Goal: Task Accomplishment & Management: Manage account settings

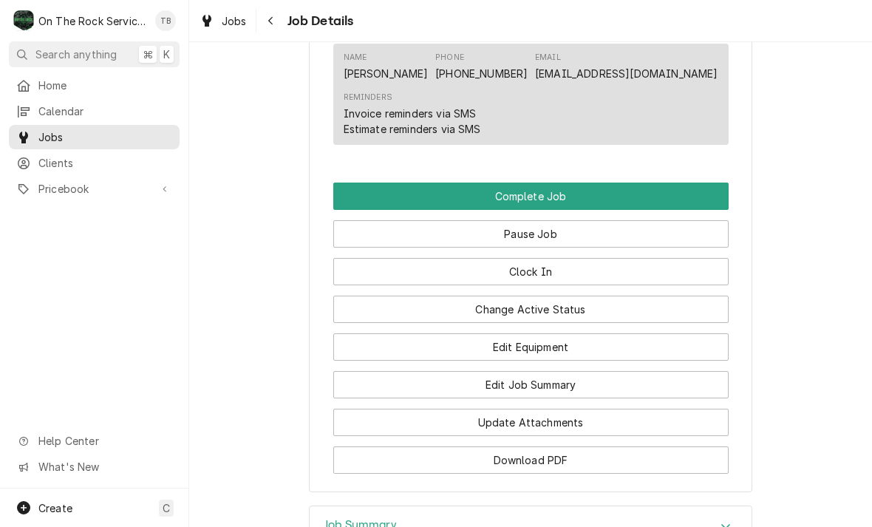
scroll to position [1375, 0]
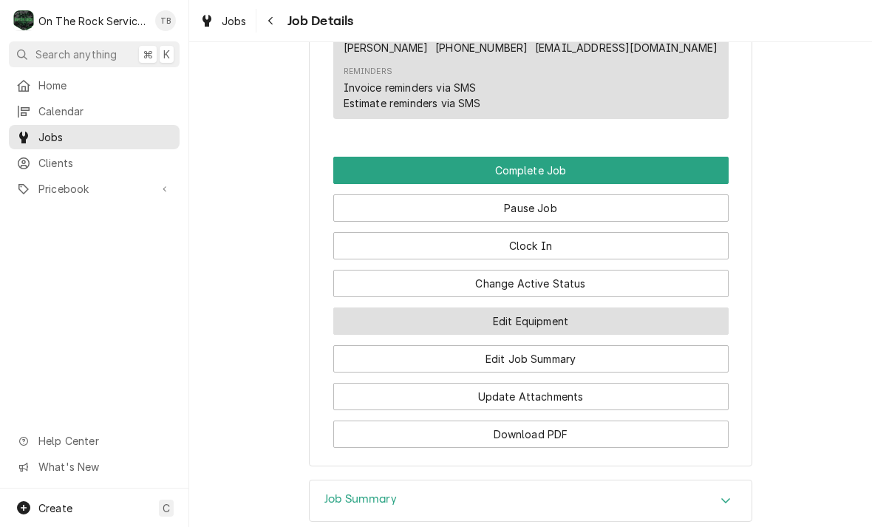
click at [532, 324] on button "Edit Equipment" at bounding box center [530, 320] width 395 height 27
click at [551, 319] on button "Edit Equipment" at bounding box center [530, 320] width 395 height 27
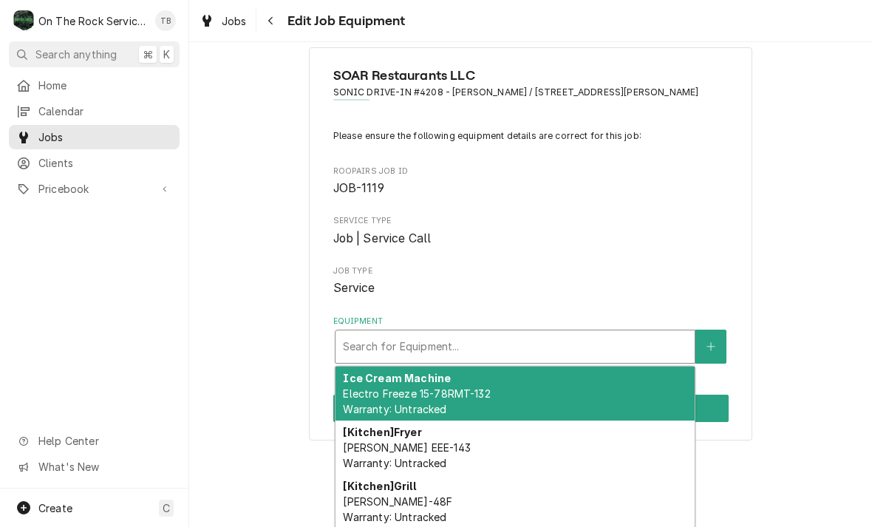
scroll to position [23, 0]
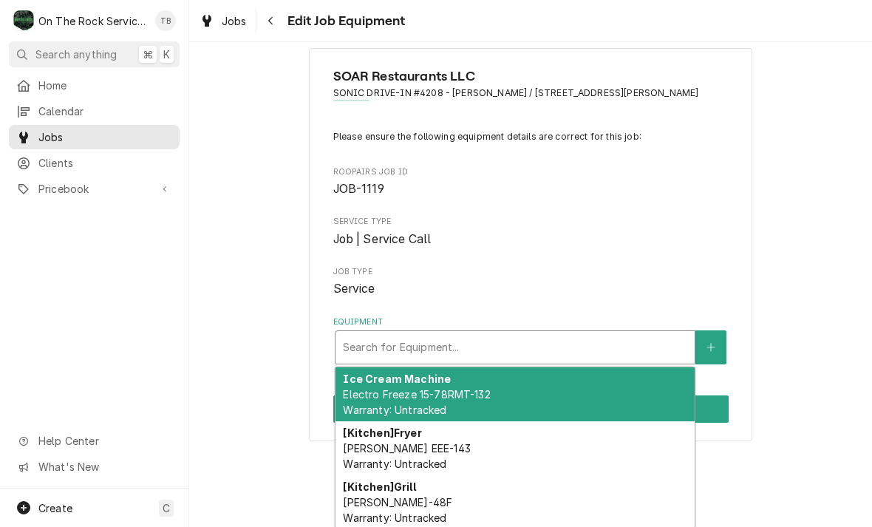
click at [432, 456] on span "[PERSON_NAME] EEE-143 Warranty: Untracked" at bounding box center [406, 456] width 127 height 28
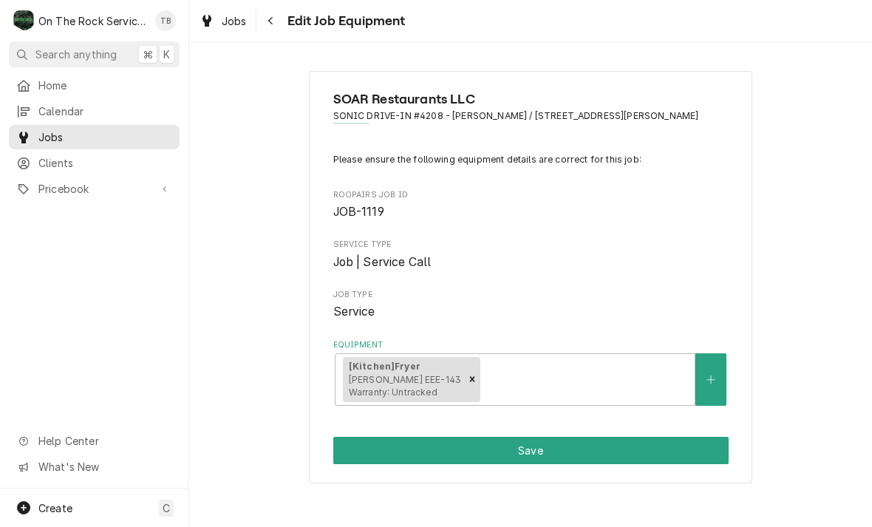
scroll to position [0, 0]
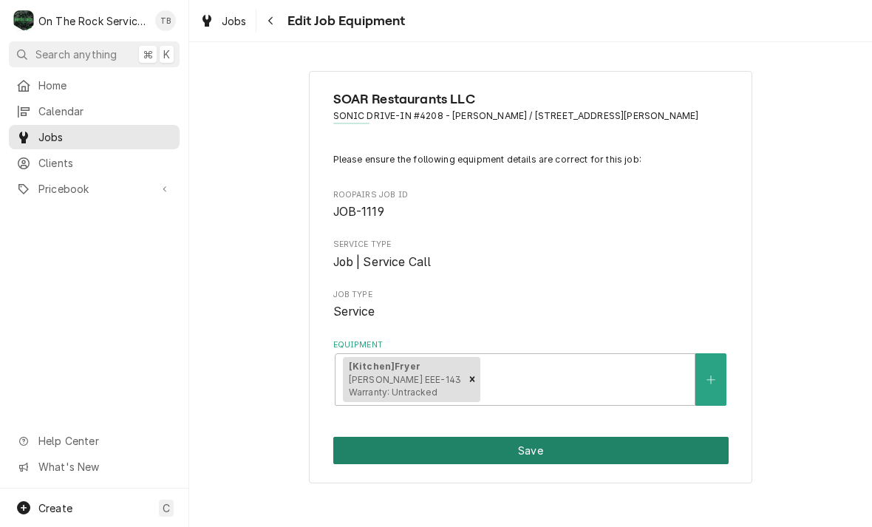
click at [506, 446] on button "Save" at bounding box center [530, 450] width 395 height 27
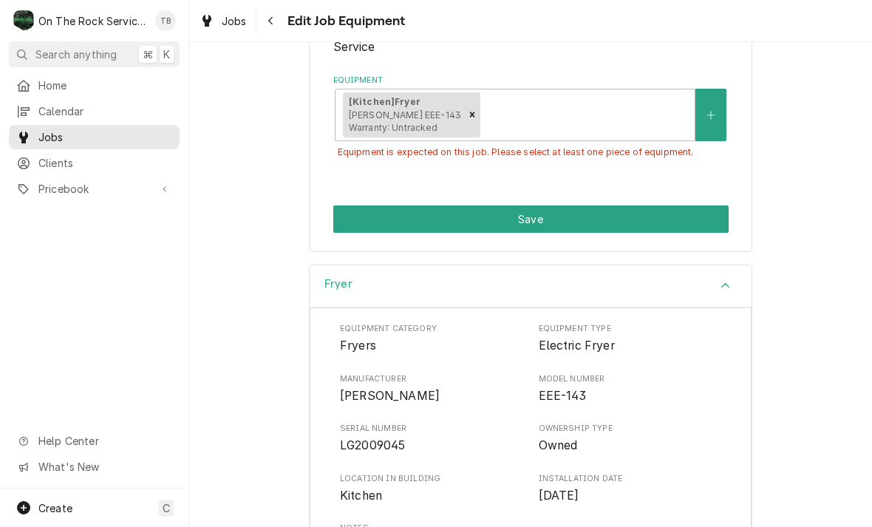
scroll to position [266, 0]
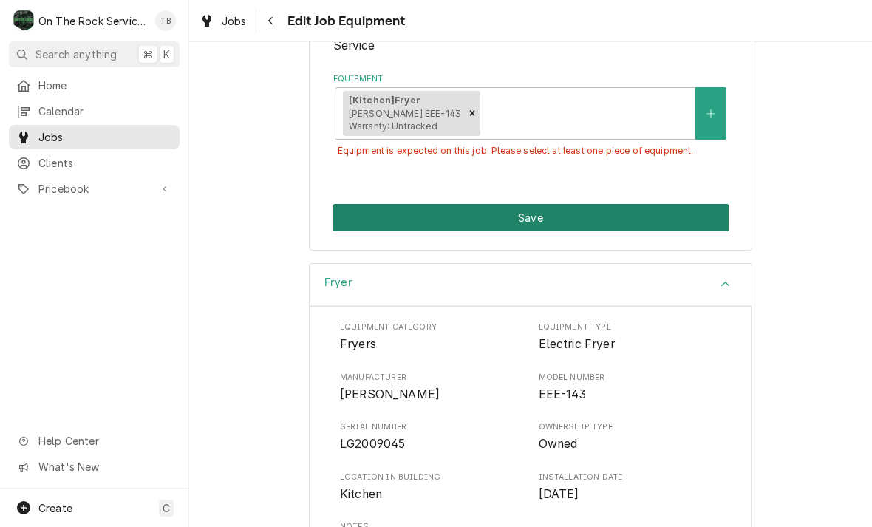
click at [531, 213] on button "Save" at bounding box center [530, 217] width 395 height 27
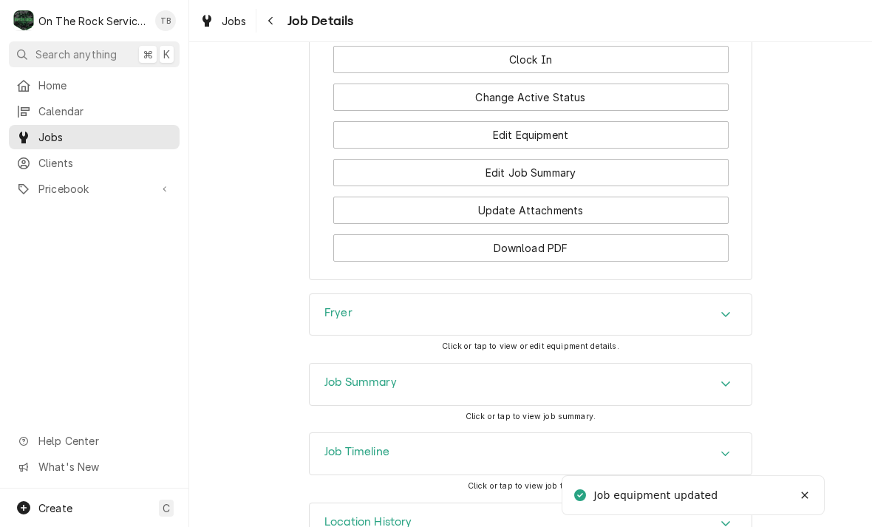
scroll to position [1562, 0]
click at [727, 315] on icon "Accordion Header" at bounding box center [726, 313] width 10 height 12
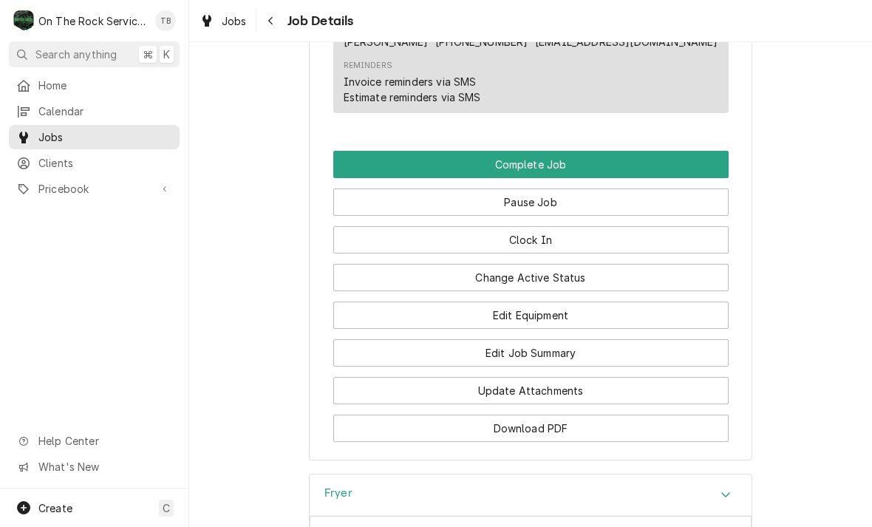
scroll to position [1378, 0]
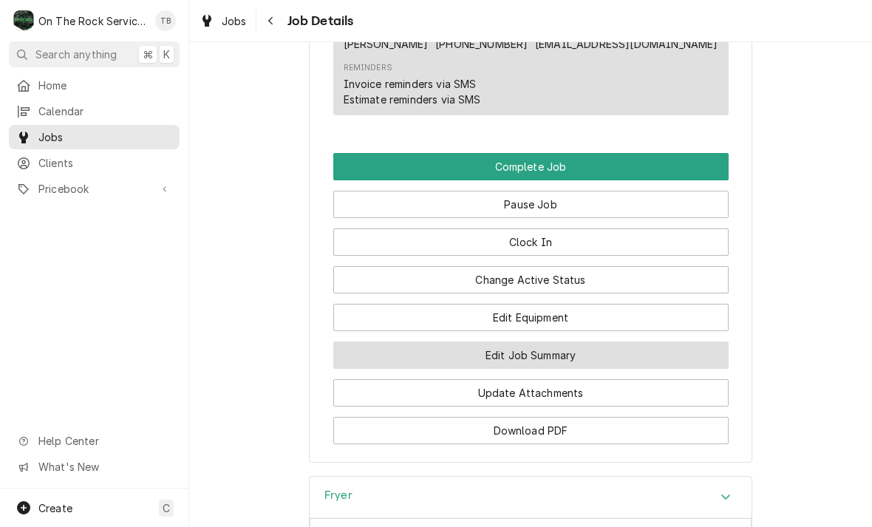
click at [552, 354] on button "Edit Job Summary" at bounding box center [530, 354] width 395 height 27
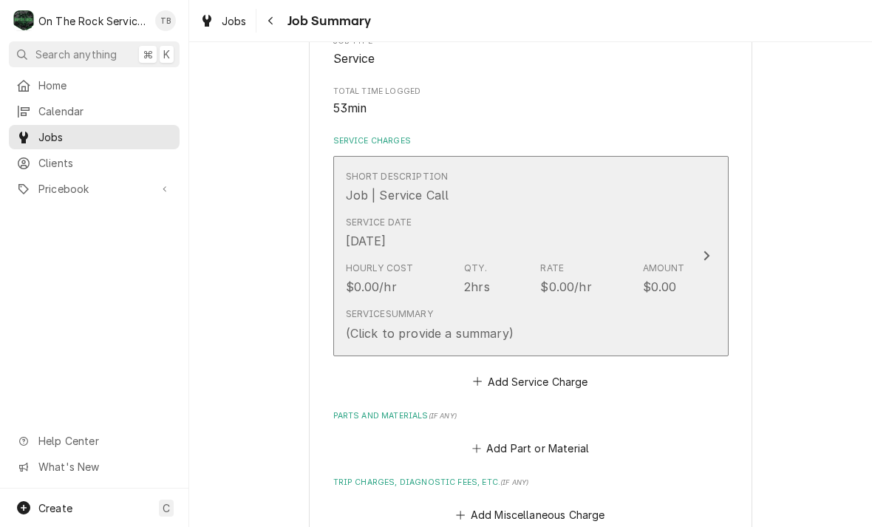
click at [517, 326] on div "Service Summary (Click to provide a summary)" at bounding box center [515, 325] width 339 height 46
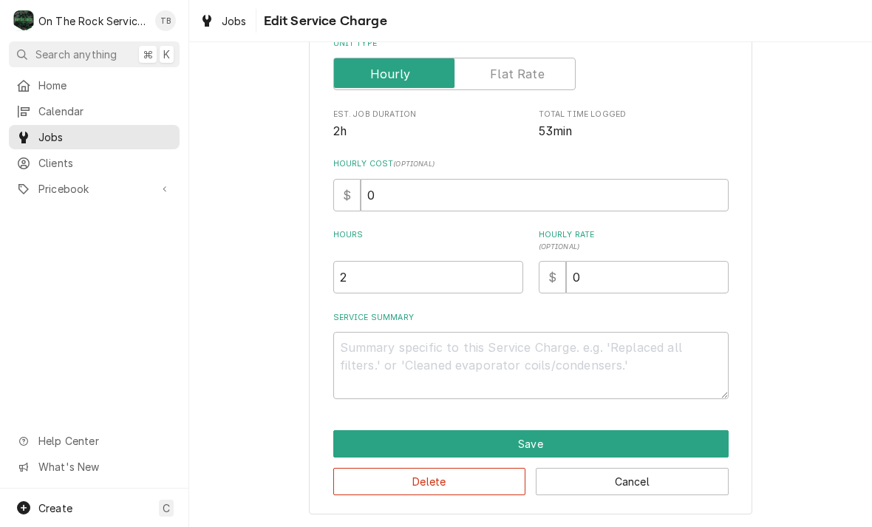
scroll to position [225, 0]
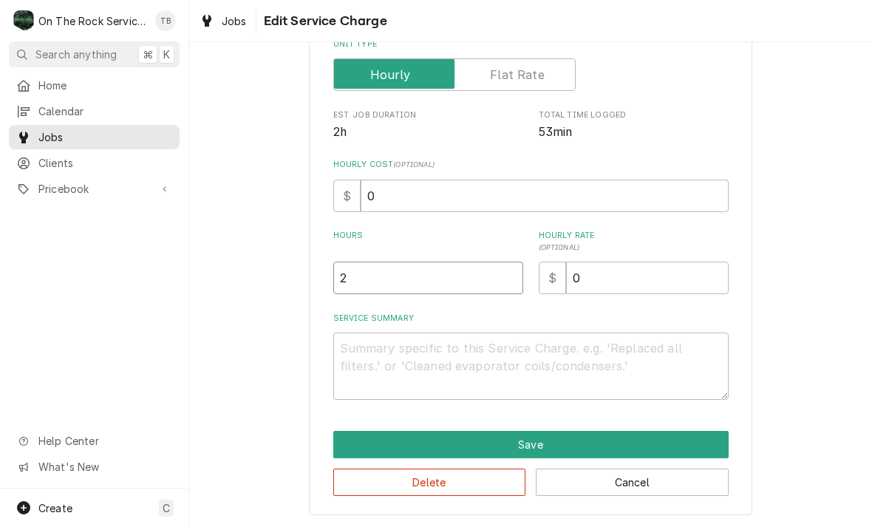
click at [379, 292] on input "2" at bounding box center [428, 278] width 190 height 33
type textarea "x"
type input "1"
click at [382, 354] on textarea "Service Summary" at bounding box center [530, 366] width 395 height 67
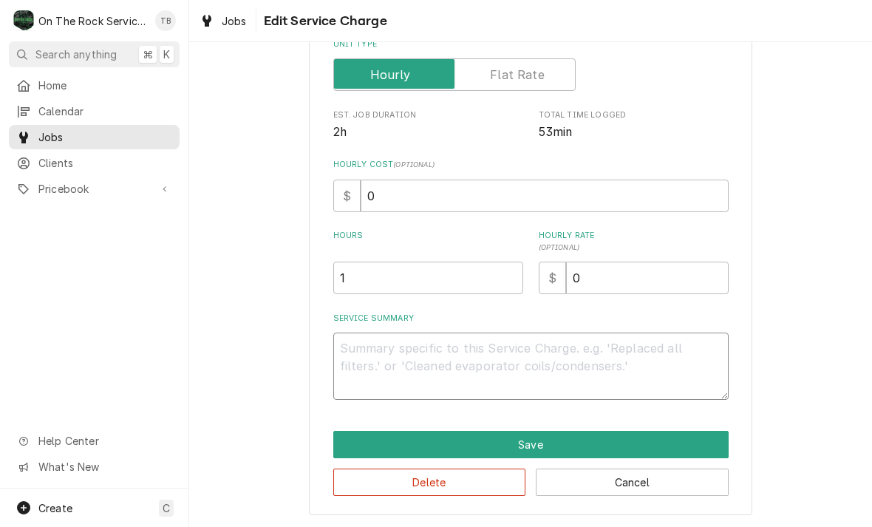
type textarea "x"
type textarea "1"
type textarea "x"
type textarea "10"
type textarea "x"
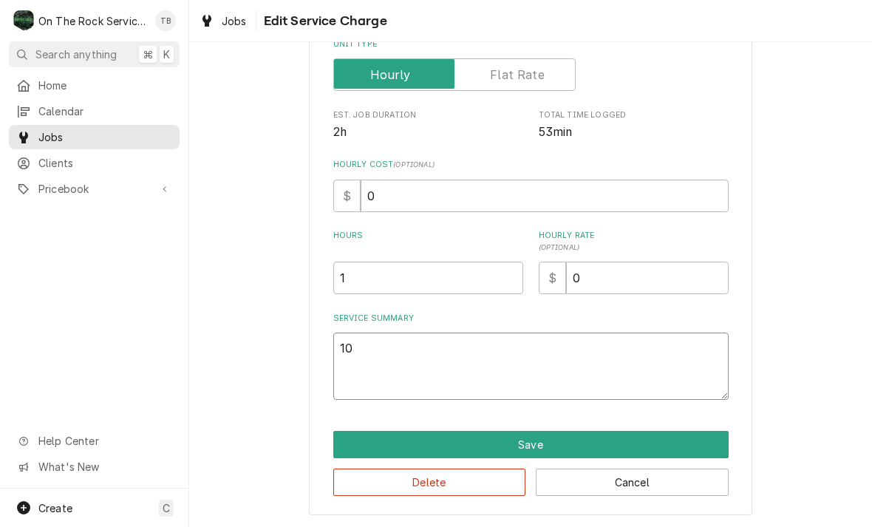
type textarea "10/"
type textarea "x"
type textarea "10/2"
type textarea "x"
type textarea "10/2/"
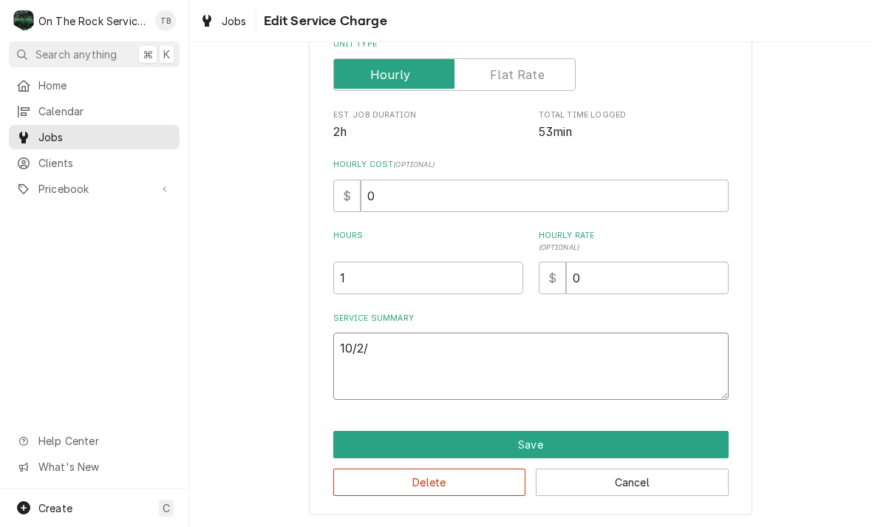
type textarea "x"
type textarea "10/2/2"
type textarea "x"
type textarea "10/2/25"
type textarea "x"
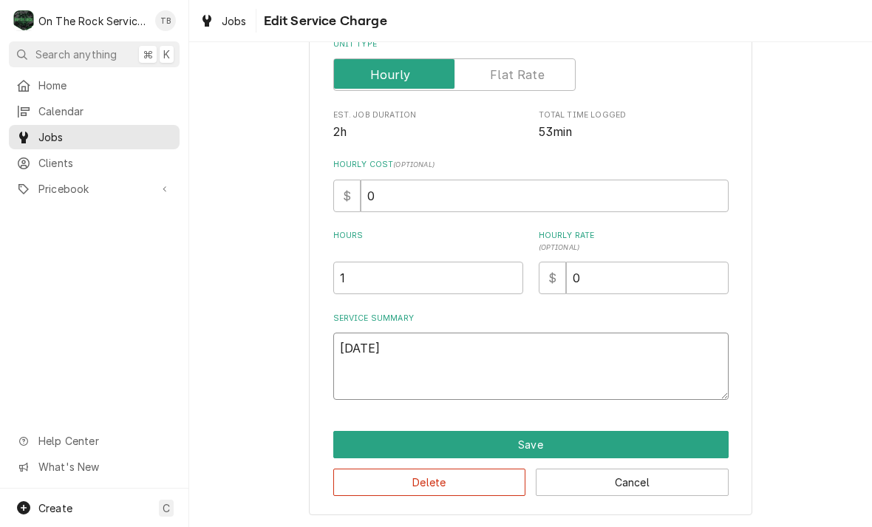
type textarea "10/2/25"
type textarea "x"
type textarea "10/2/25 T"
type textarea "x"
type textarea "10/2/25 TMB"
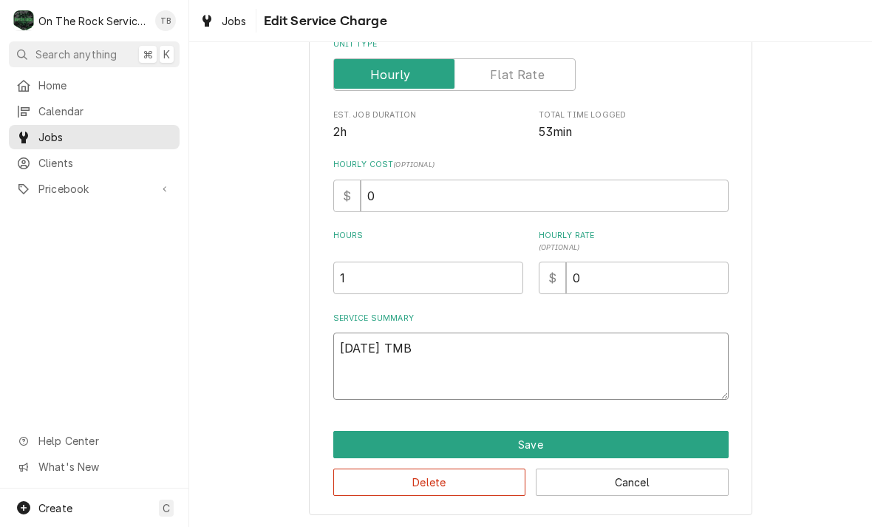
type textarea "x"
type textarea "10/2/25 TMB"
type textarea "x"
type textarea "10/2/25 TMB P"
type textarea "x"
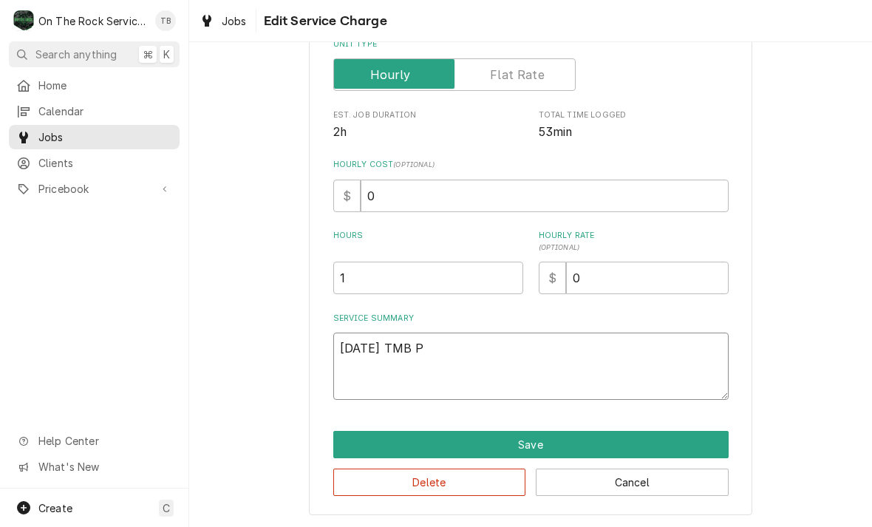
type textarea "10/2/25 TMB PR"
type textarea "x"
type textarea "10/2/25 TMB PRO"
type textarea "x"
type textarea "10/2/25 TMB PROV"
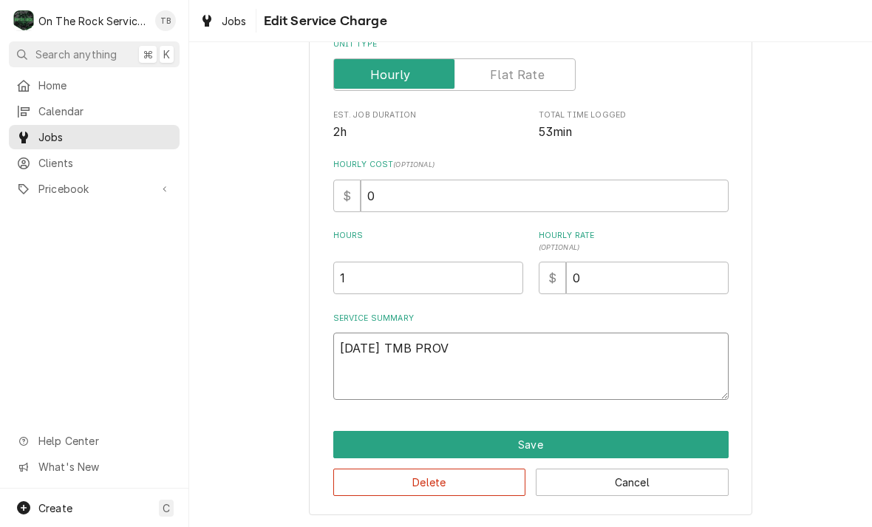
type textarea "x"
type textarea "10/2/25 TMB PROVI"
type textarea "x"
type textarea "10/2/25 TMB PROVID"
type textarea "x"
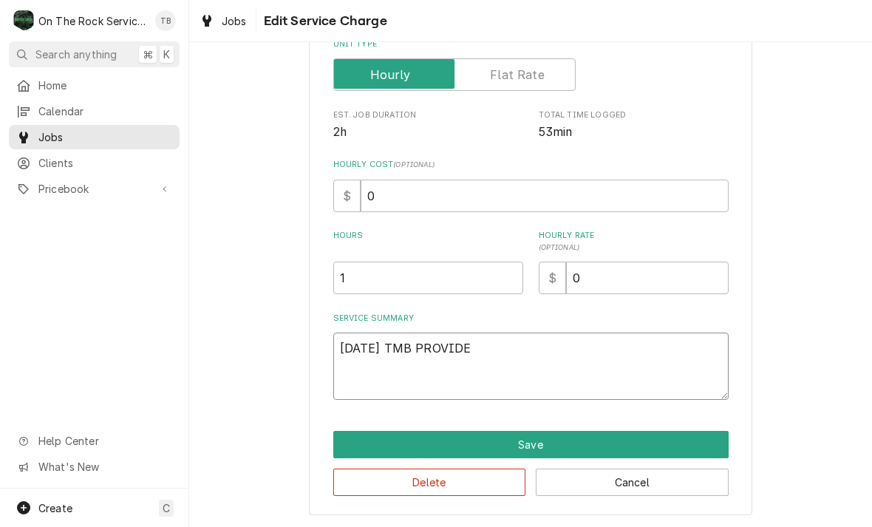
type textarea "10/2/25 TMB PROVIDE"
type textarea "x"
type textarea "10/2/25 TMB PROVIDE S"
type textarea "x"
type textarea "10/2/25 TMB PROVIDE SE"
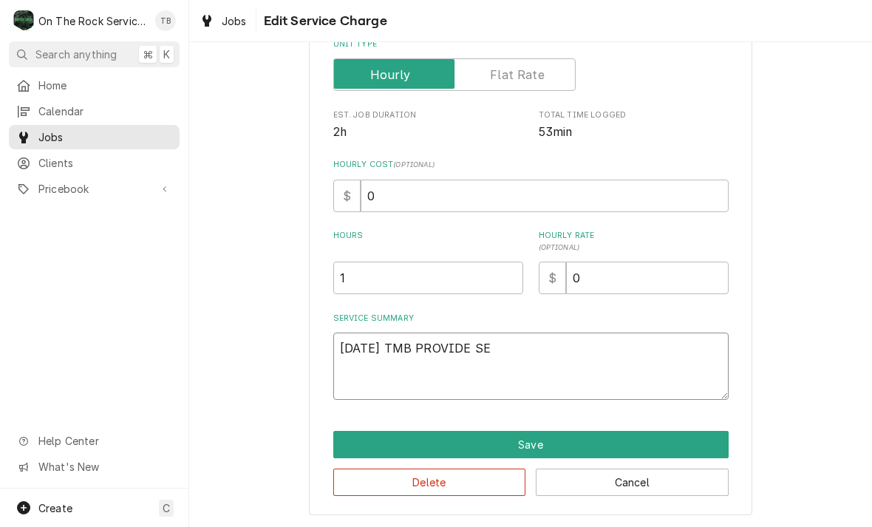
type textarea "x"
type textarea "10/2/25 TMB PROVIDE SER"
type textarea "x"
type textarea "10/2/25 TMB PROVIDE SERV"
type textarea "x"
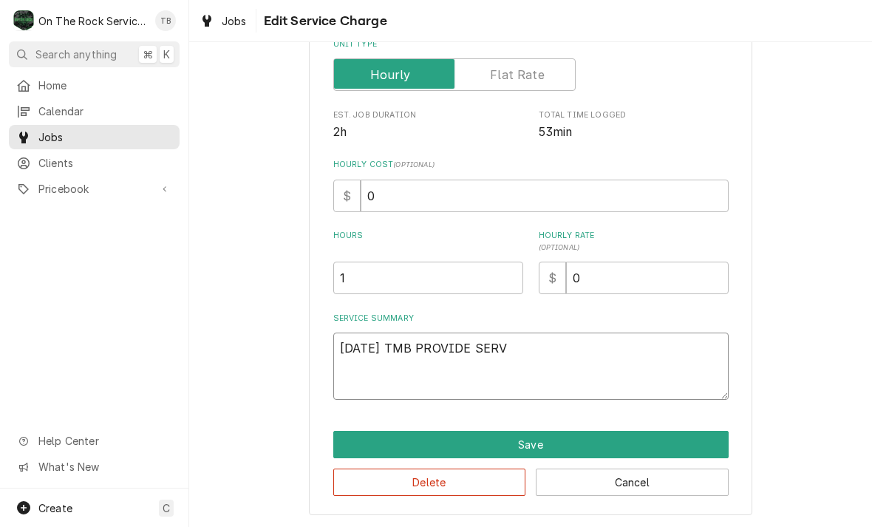
type textarea "10/2/25 TMB PROVIDE SERVI"
type textarea "x"
type textarea "10/2/25 TMB PROVIDE SERVICE"
type textarea "x"
type textarea "10/2/25 TMB PROVIDE SERVICE"
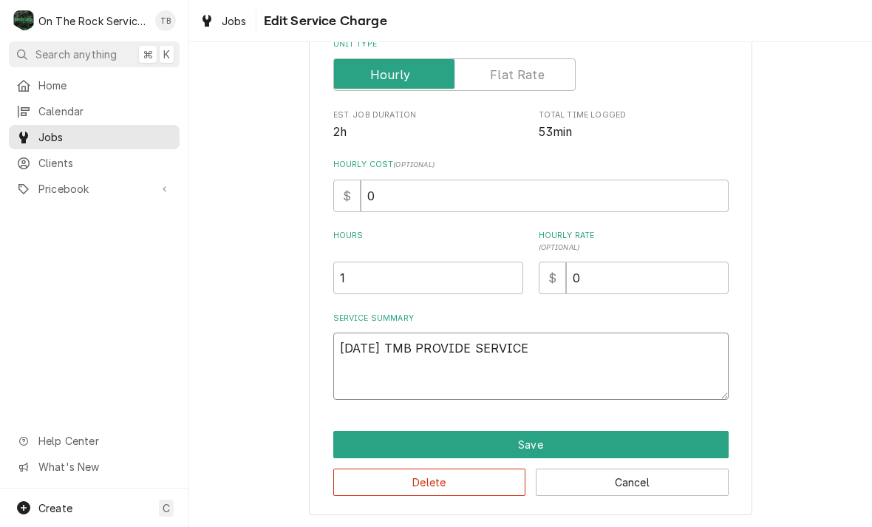
type textarea "x"
type textarea "10/2/25 TMB PROVIDE SERVICE P"
type textarea "x"
type textarea "10/2/25 TMB PROVIDE SERVICE PA"
type textarea "x"
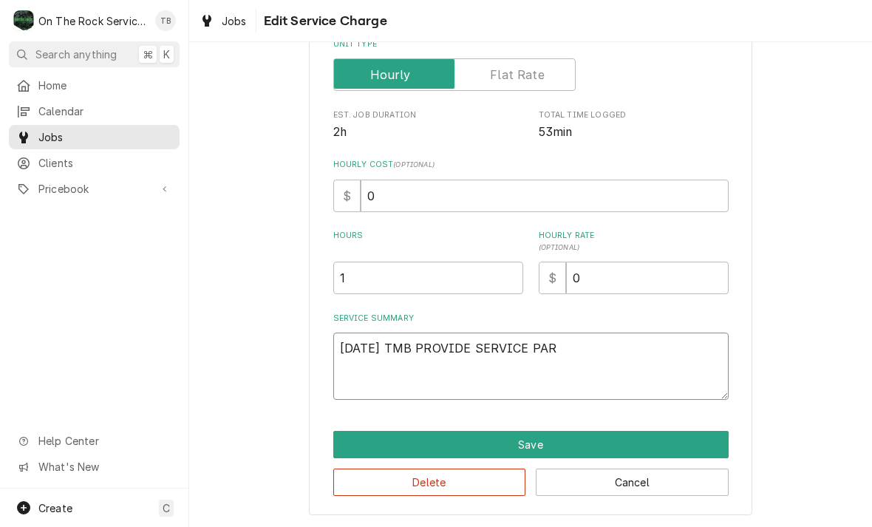
type textarea "10/2/25 TMB PROVIDE SERVICE PART"
type textarea "x"
type textarea "10/2/25 TMB PROVIDE SERVICE PARTS"
type textarea "x"
type textarea "10/2/25 TMB PROVIDE SERVICE PARTS"
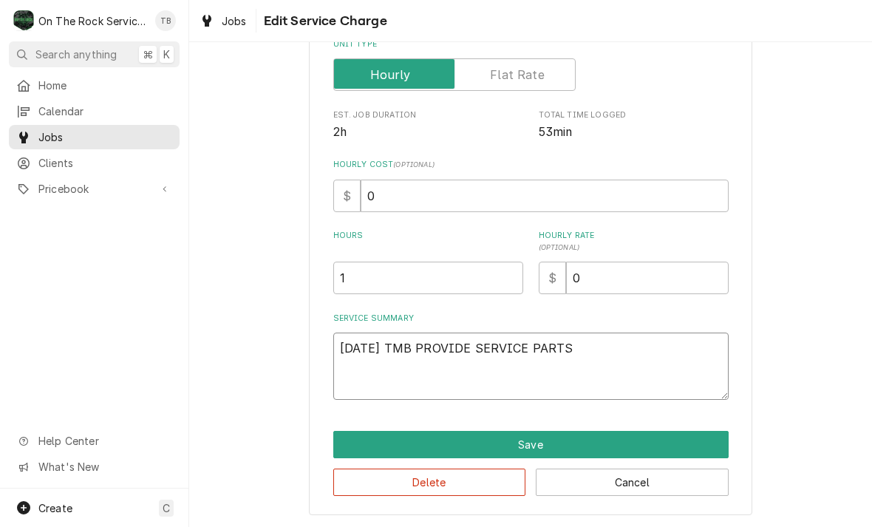
type textarea "x"
type textarea "10/2/25 TMB PROVIDE SERVICE PARTS A"
type textarea "x"
type textarea "10/2/25 TMB PROVIDE SERVICE PARTS AN"
type textarea "x"
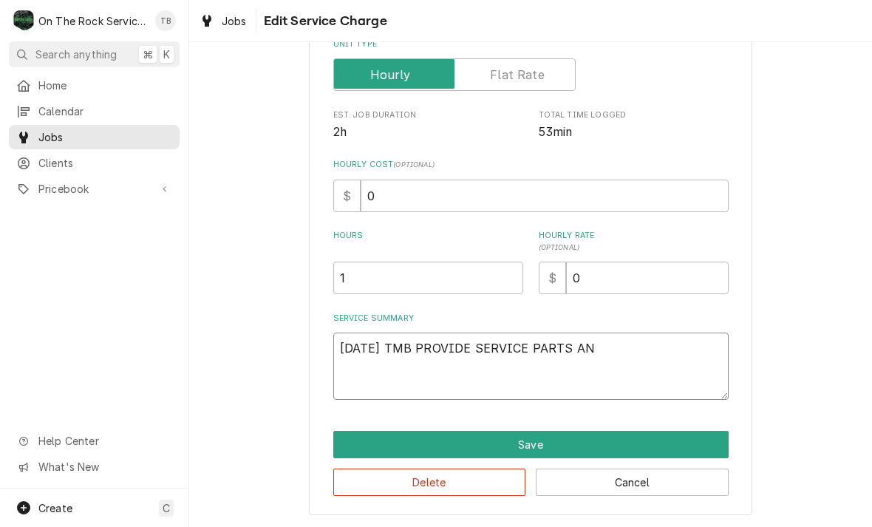
type textarea "10/2/25 TMB PROVIDE SERVICE PARTS AND"
type textarea "x"
type textarea "10/2/25 TMB PROVIDE SERVICE PARTS AND L"
type textarea "x"
type textarea "10/2/25 TMB PROVIDE SERVICE PARTS AND LA"
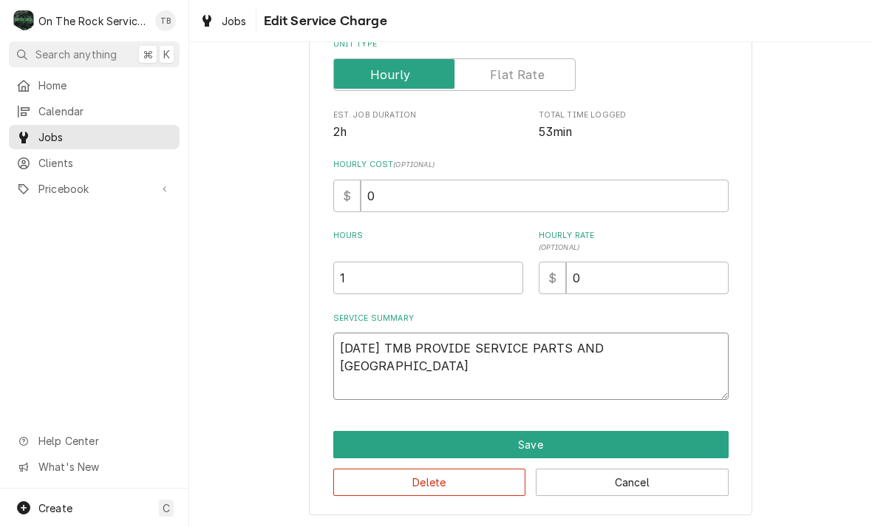
type textarea "x"
type textarea "10/2/25 TMB PROVIDE SERVICE PARTS AND LAB"
type textarea "x"
type textarea "10/2/25 TMB PROVIDE SERVICE PARTS AND LABO"
type textarea "x"
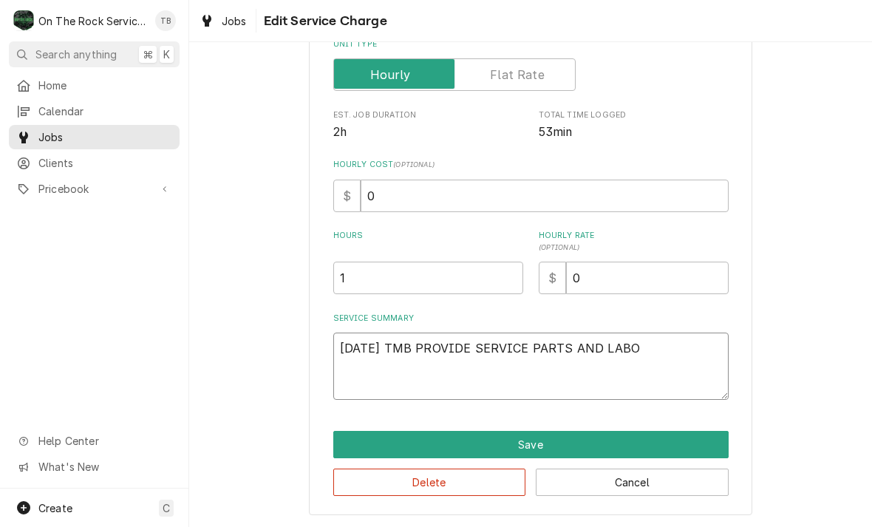
type textarea "10/2/25 TMB PROVIDE SERVICE PARTS AND LABOR"
type textarea "x"
type textarea "10/2/25 TMB PROVIDE SERVICE PARTS AND LABOR"
type textarea "x"
type textarea "10/2/25 TMB PROVIDE SERVICE PARTS AND LABOR T"
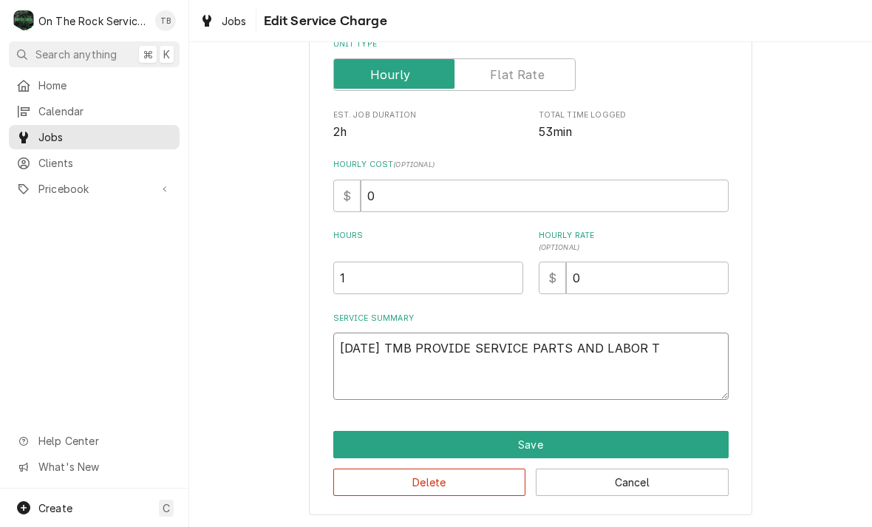
type textarea "x"
type textarea "10/2/25 TMB PROVIDE SERVICE PARTS AND LABOR TO"
type textarea "x"
type textarea "10/2/25 TMB PROVIDE SERVICE PARTS AND LABOR TO"
type textarea "x"
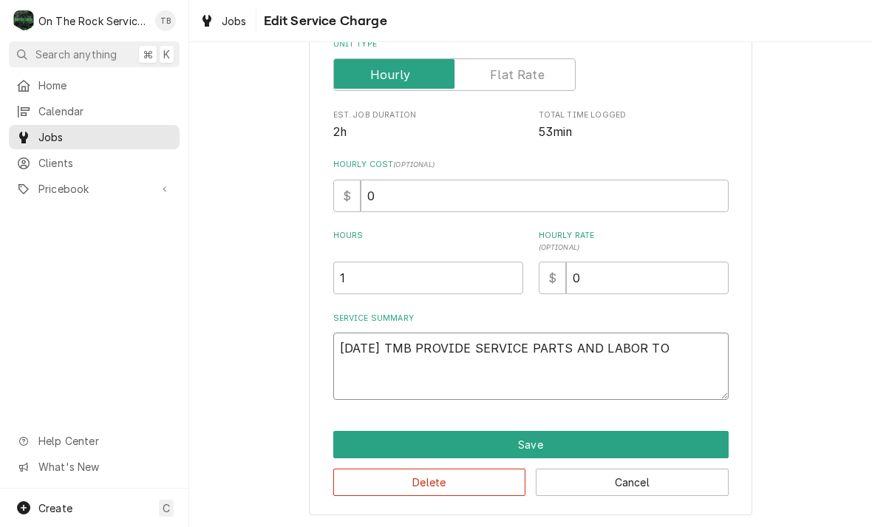
type textarea "10/2/25 TMB PROVIDE SERVICE PARTS AND LABOR TO D"
type textarea "x"
type textarea "10/2/25 TMB PROVIDE SERVICE PARTS AND LABOR TO DE"
type textarea "x"
type textarea "10/2/25 TMB PROVIDE SERVICE PARTS AND LABOR TO DET"
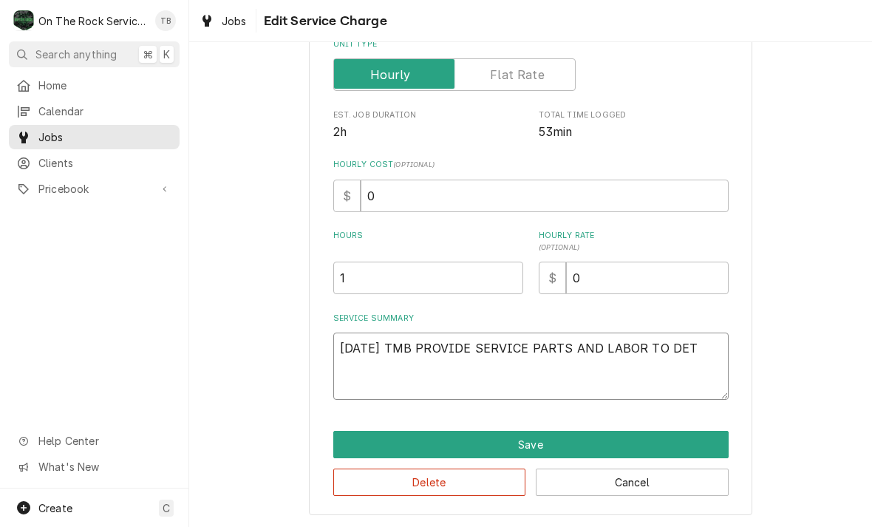
type textarea "x"
type textarea "10/2/25 TMB PROVIDE SERVICE PARTS AND LABOR TO DETE"
type textarea "x"
type textarea "10/2/25 TMB PROVIDE SERVICE PARTS AND LABOR TO DETER"
type textarea "x"
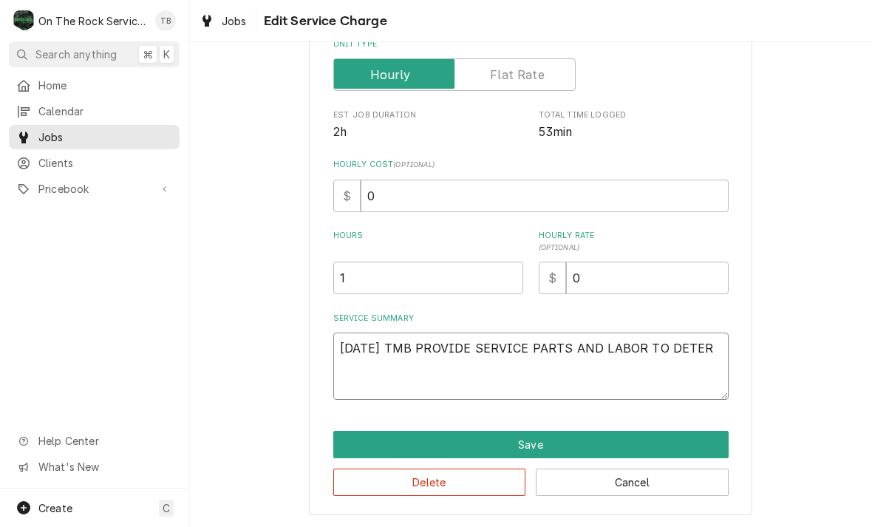
type textarea "10/2/25 TMB PROVIDE SERVICE PARTS AND LABOR TO DETERM"
type textarea "x"
type textarea "10/2/25 TMB PROVIDE SERVICE PARTS AND LABOR TO DETERMI"
type textarea "x"
type textarea "10/2/25 TMB PROVIDE SERVICE PARTS AND LABOR TO DETERMIN"
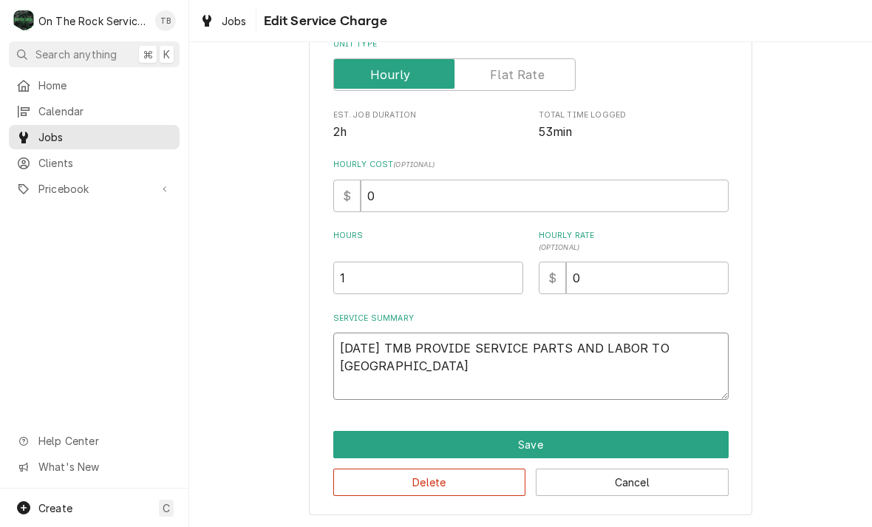
type textarea "x"
type textarea "10/2/25 TMB PROVIDE SERVICE PARTS AND LABOR TO DETERMINE"
type textarea "x"
type textarea "10/2/25 TMB PROVIDE SERVICE PARTS AND LABOR TO DETERMINE"
type textarea "x"
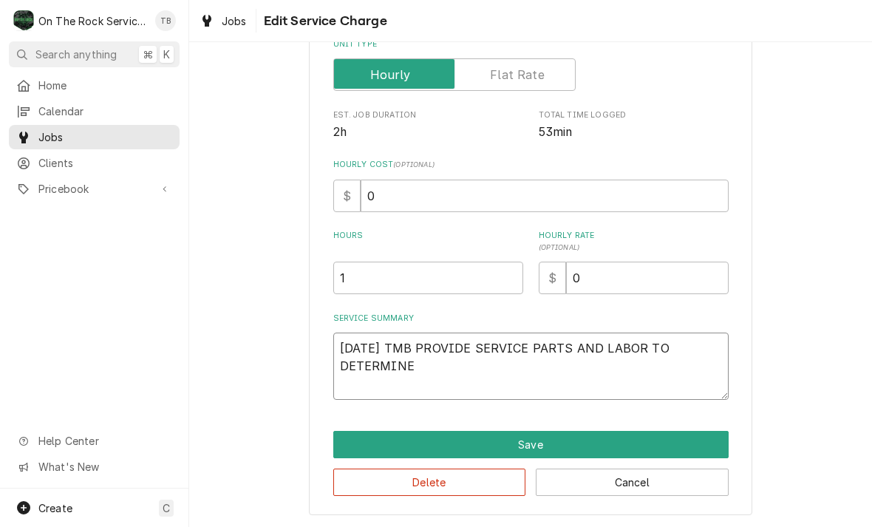
type textarea "10/2/25 TMB PROVIDE SERVICE PARTS AND LABOR TO DETERMINE T"
type textarea "x"
type textarea "10/2/25 TMB PROVIDE SERVICE PARTS AND LABOR TO DETERMINE TH"
type textarea "x"
type textarea "10/2/25 TMB PROVIDE SERVICE PARTS AND LABOR TO DETERMINE THAT"
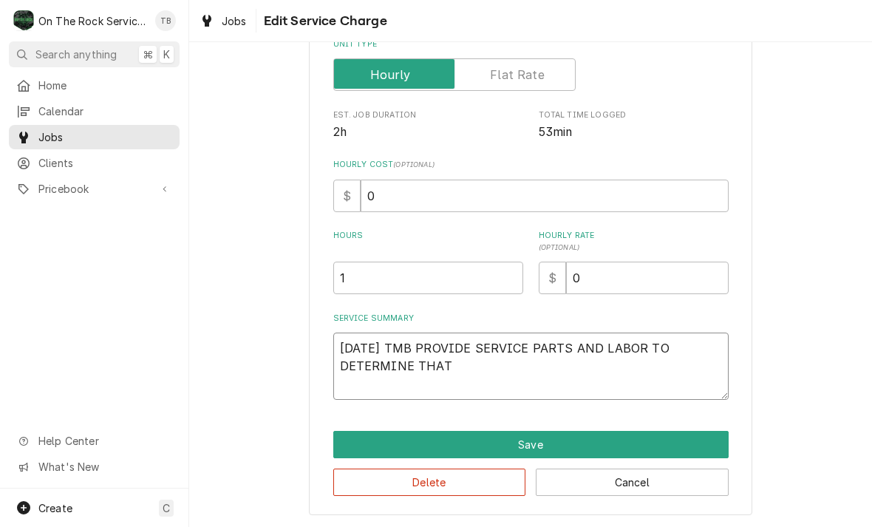
type textarea "x"
type textarea "10/2/25 TMB PROVIDE SERVICE PARTS AND LABOR TO DETERMINE THAT"
type textarea "x"
type textarea "10/2/25 TMB PROVIDE SERVICE PARTS AND LABOR TO DETERMINE THAT P"
type textarea "x"
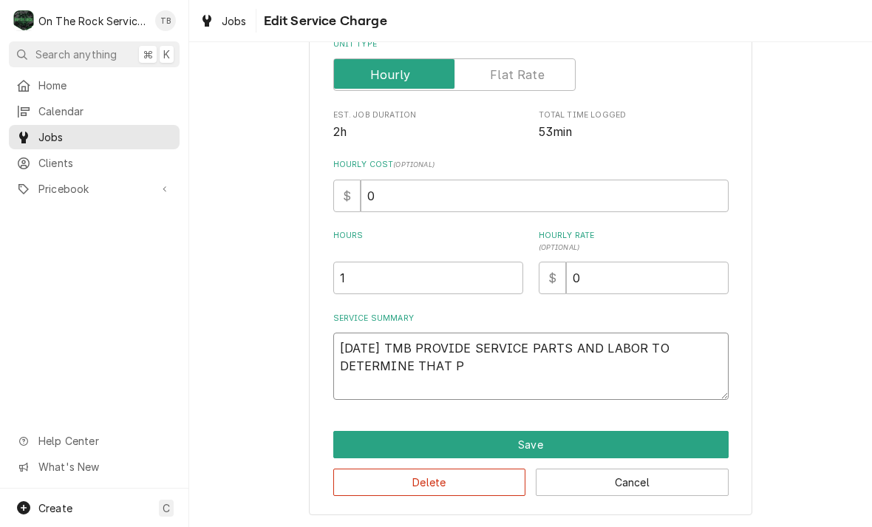
type textarea "10/2/25 TMB PROVIDE SERVICE PARTS AND LABOR TO DETERMINE THAT PE"
type textarea "x"
type textarea "10/2/25 TMB PROVIDE SERVICE PARTS AND LABOR TO DETERMINE THAT PER"
type textarea "x"
type textarea "10/2/25 TMB PROVIDE SERVICE PARTS AND LABOR TO DETERMINE THAT PER"
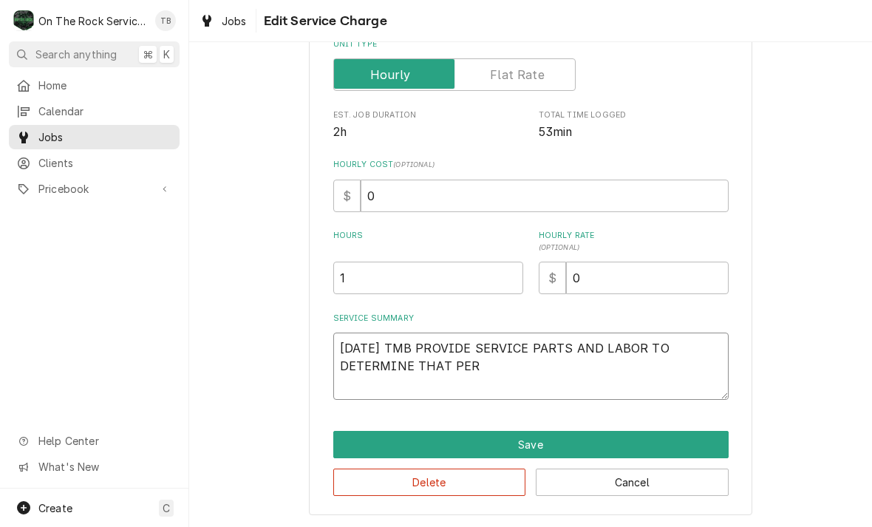
type textarea "x"
type textarea "10/2/25 TMB PROVIDE SERVICE PARTS AND LABOR TO DETERMINE THAT PER C"
type textarea "x"
type textarea "10/2/25 TMB PROVIDE SERVICE PARTS AND LABOR TO DETERMINE THAT PER CU"
type textarea "x"
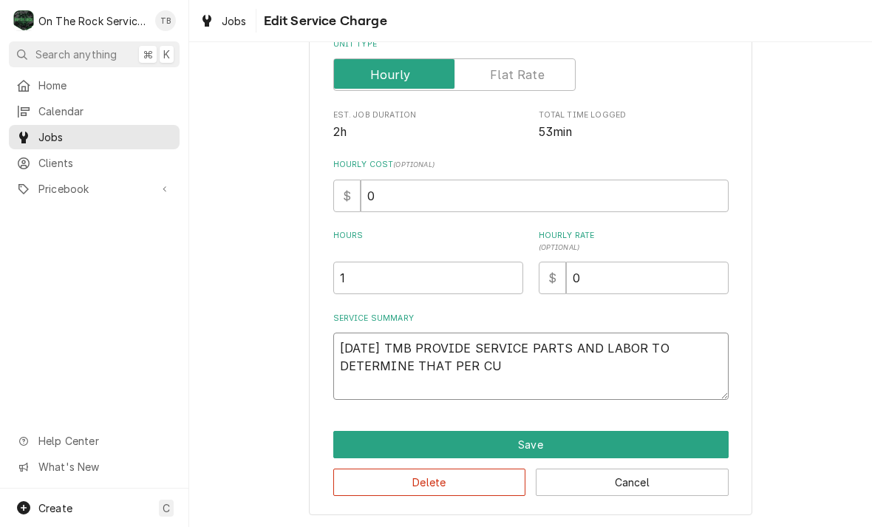
type textarea "10/2/25 TMB PROVIDE SERVICE PARTS AND LABOR TO DETERMINE THAT PER CUS"
type textarea "x"
type textarea "10/2/25 TMB PROVIDE SERVICE PARTS AND LABOR TO DETERMINE THAT PER CUSTO"
type textarea "x"
type textarea "10/2/25 TMB PROVIDE SERVICE PARTS AND LABOR TO DETERMINE THAT PER CUSTOM"
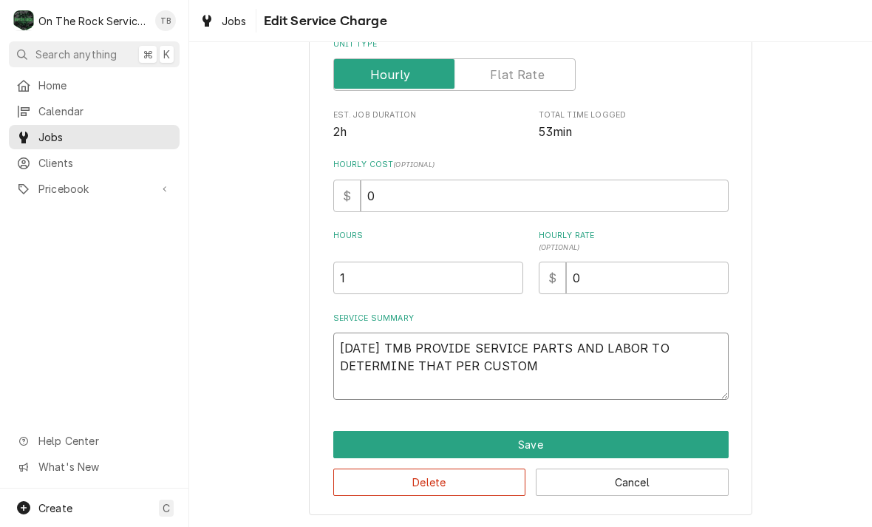
type textarea "x"
type textarea "10/2/25 TMB PROVIDE SERVICE PARTS AND LABOR TO DETERMINE THAT PER CUSTOMR"
type textarea "x"
type textarea "10/2/25 TMB PROVIDE SERVICE PARTS AND LABOR TO DETERMINE THAT PER CUSTOMR"
type textarea "x"
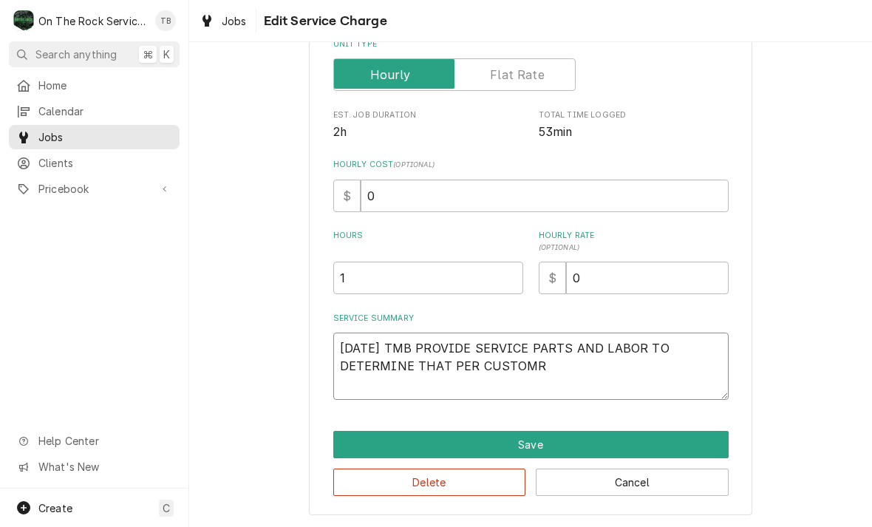
type textarea "10/2/25 TMB PROVIDE SERVICE PARTS AND LABOR TO DETERMINE THAT PER CUSTOMR"
type textarea "x"
type textarea "10/2/25 TMB PROVIDE SERVICE PARTS AND LABOR TO DETERMINE THAT PER CUSTOM"
type textarea "x"
type textarea "10/2/25 TMB PROVIDE SERVICE PARTS AND LABOR TO DETERMINE THAT PER CUSTOMER"
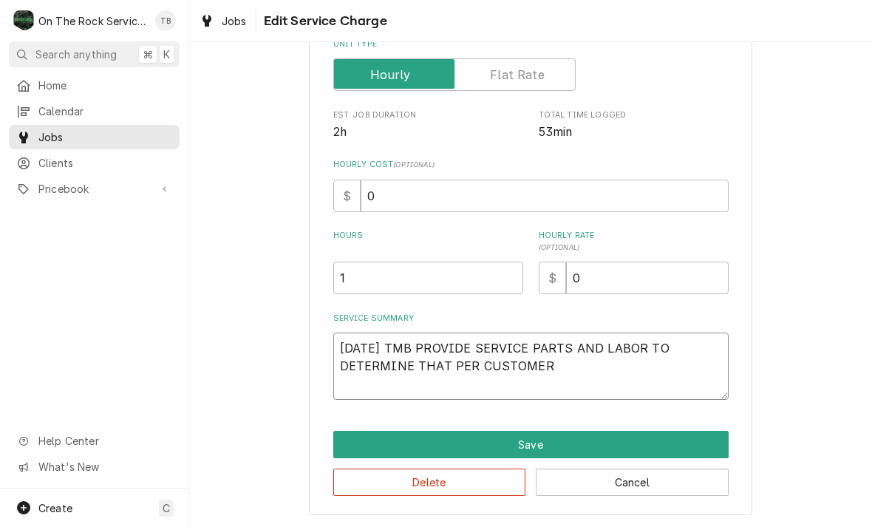
type textarea "x"
type textarea "10/2/25 TMB PROVIDE SERVICE PARTS AND LABOR TO DETERMINE THAT PER CUSTOMER"
type textarea "x"
type textarea "10/2/25 TMB PROVIDE SERVICE PARTS AND LABOR TO DETERMINE THAT PER CUSTOMER W"
type textarea "x"
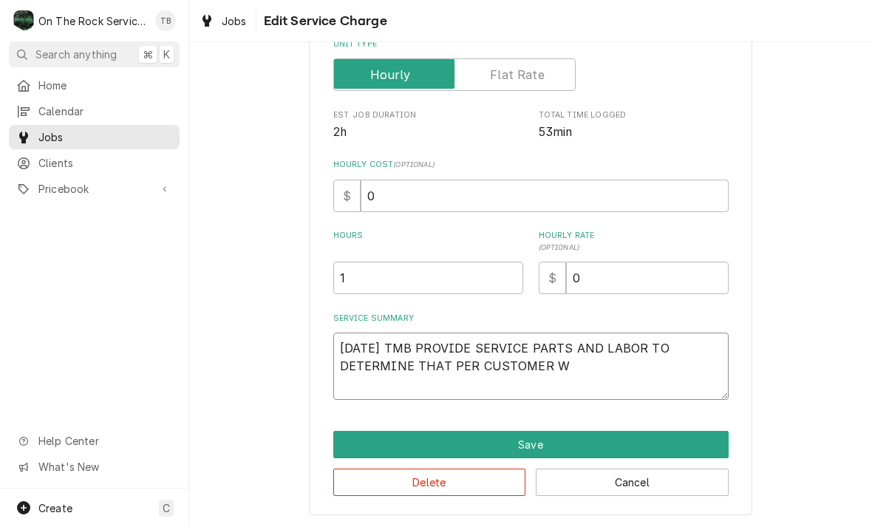
type textarea "10/2/25 TMB PROVIDE SERVICE PARTS AND LABOR TO DETERMINE THAT PER CUSTOMER WH"
type textarea "x"
type textarea "10/2/25 TMB PROVIDE SERVICE PARTS AND LABOR TO DETERMINE THAT PER CUSTOMER WHE"
type textarea "x"
type textarea "10/2/25 TMB PROVIDE SERVICE PARTS AND LABOR TO DETERMINE THAT PER CUSTOMER WHEN"
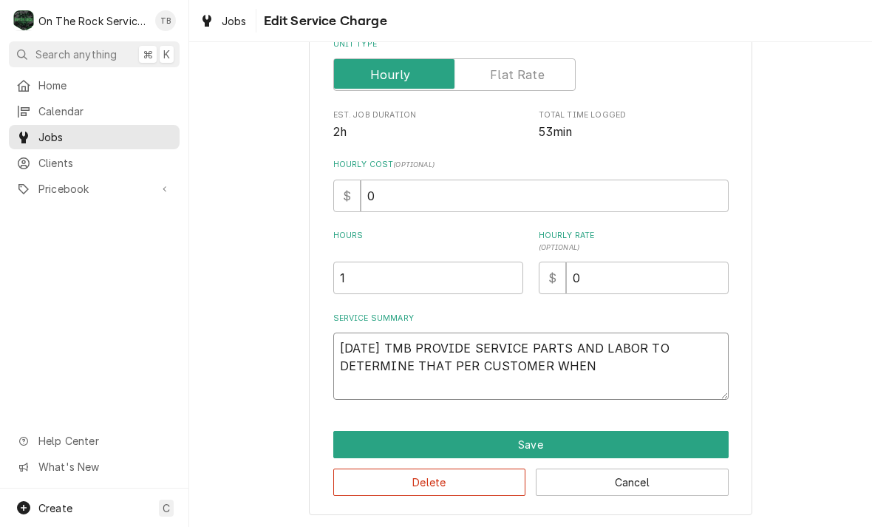
type textarea "x"
type textarea "10/2/25 TMB PROVIDE SERVICE PARTS AND LABOR TO DETERMINE THAT PER CUSTOMER WHEN"
type textarea "x"
type textarea "10/2/25 TMB PROVIDE SERVICE PARTS AND LABOR TO DETERMINE THAT PER CUSTOMER WHEN…"
type textarea "x"
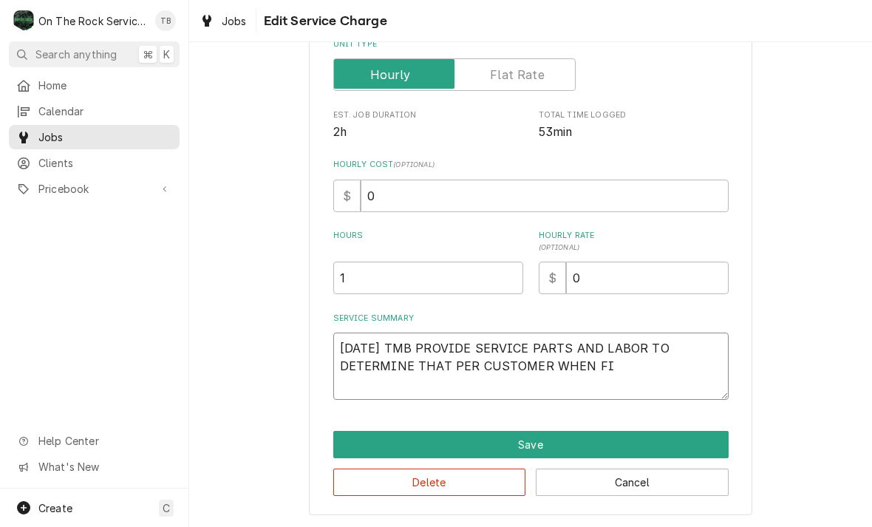
type textarea "10/2/25 TMB PROVIDE SERVICE PARTS AND LABOR TO DETERMINE THAT PER CUSTOMER WHEN…"
type textarea "x"
type textarea "10/2/25 TMB PROVIDE SERVICE PARTS AND LABOR TO DETERMINE THAT PER CUSTOMER WHEN…"
type textarea "x"
type textarea "10/2/25 TMB PROVIDE SERVICE PARTS AND LABOR TO DETERMINE THAT PER CUSTOMER WHEN…"
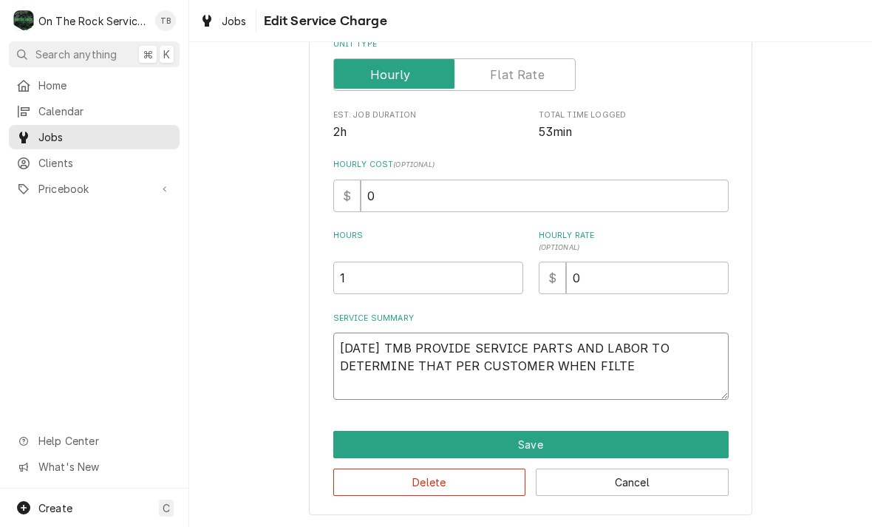
type textarea "x"
type textarea "10/2/25 TMB PROVIDE SERVICE PARTS AND LABOR TO DETERMINE THAT PER CUSTOMER WHEN…"
type textarea "x"
type textarea "10/2/25 TMB PROVIDE SERVICE PARTS AND LABOR TO DETERMINE THAT PER CUSTOMER WHEN…"
type textarea "x"
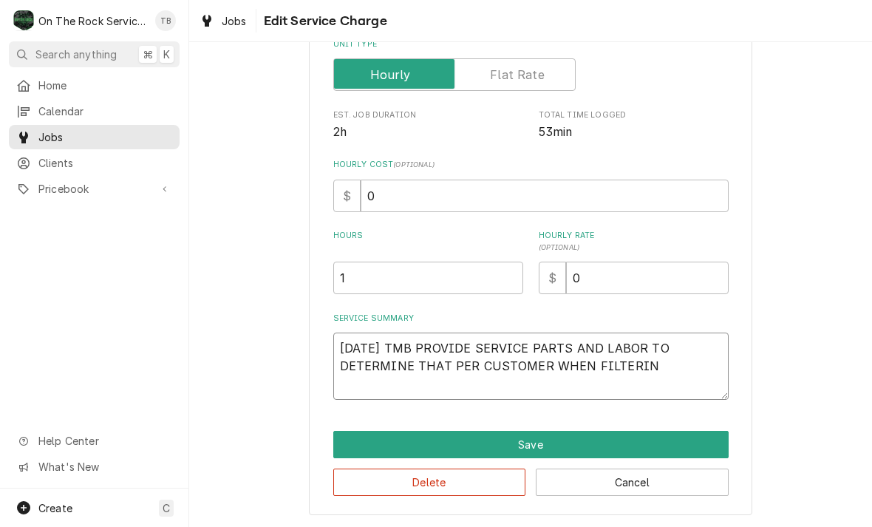
type textarea "10/2/25 TMB PROVIDE SERVICE PARTS AND LABOR TO DETERMINE THAT PER CUSTOMER WHEN…"
type textarea "x"
type textarea "10/2/25 TMB PROVIDE SERVICE PARTS AND LABOR TO DETERMINE THAT PER CUSTOMER WHEN…"
type textarea "x"
type textarea "10/2/25 TMB PROVIDE SERVICE PARTS AND LABOR TO DETERMINE THAT PER CUSTOMER WHEN…"
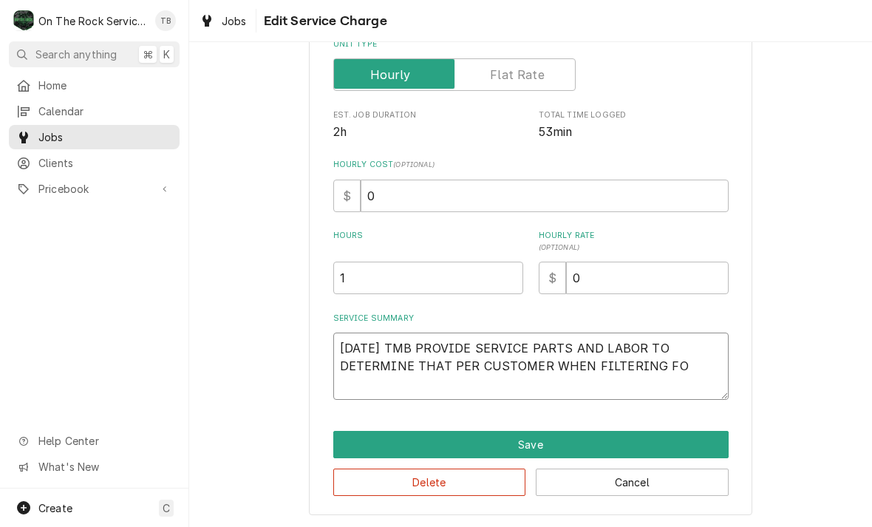
type textarea "x"
type textarea "10/2/25 TMB PROVIDE SERVICE PARTS AND LABOR TO DETERMINE THAT PER CUSTOMER WHEN…"
type textarea "x"
type textarea "10/2/25 TMB PROVIDE SERVICE PARTS AND LABOR TO DETERMINE THAT PER CUSTOMER WHEN…"
type textarea "x"
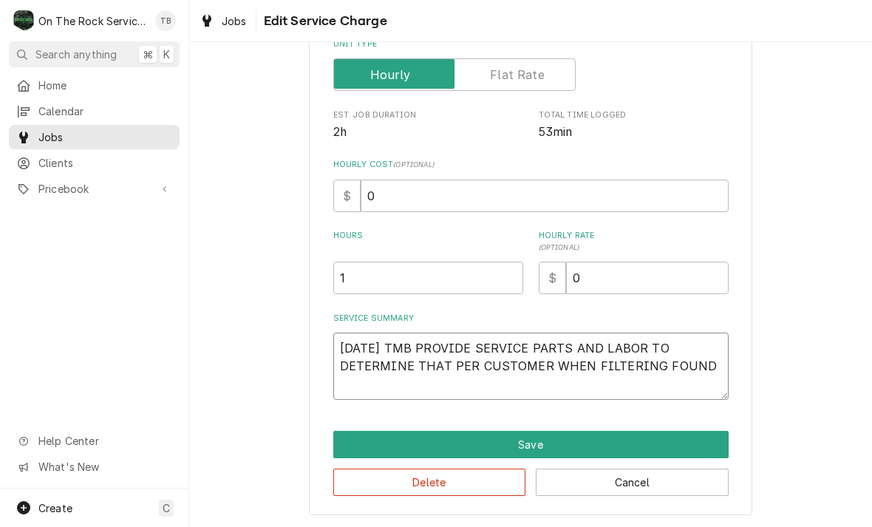
type textarea "10/2/25 TMB PROVIDE SERVICE PARTS AND LABOR TO DETERMINE THAT PER CUSTOMER WHEN…"
type textarea "x"
type textarea "10/2/25 TMB PROVIDE SERVICE PARTS AND LABOR TO DETERMINE THAT PER CUSTOMER WHEN…"
type textarea "x"
type textarea "10/2/25 TMB PROVIDE SERVICE PARTS AND LABOR TO DETERMINE THAT PER CUSTOMER WHEN…"
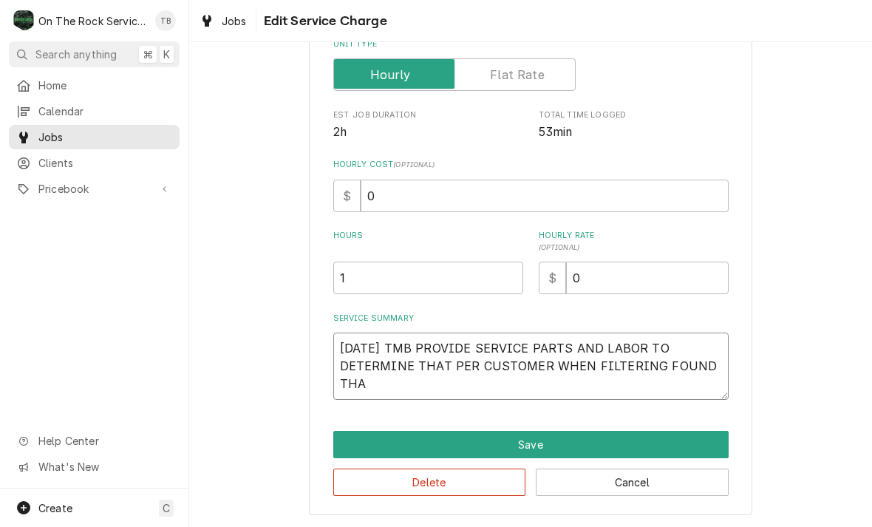
type textarea "x"
type textarea "10/2/25 TMB PROVIDE SERVICE PARTS AND LABOR TO DETERMINE THAT PER CUSTOMER WHEN…"
type textarea "x"
type textarea "10/2/25 TMB PROVIDE SERVICE PARTS AND LABOR TO DETERMINE THAT PER CUSTOMER WHEN…"
type textarea "x"
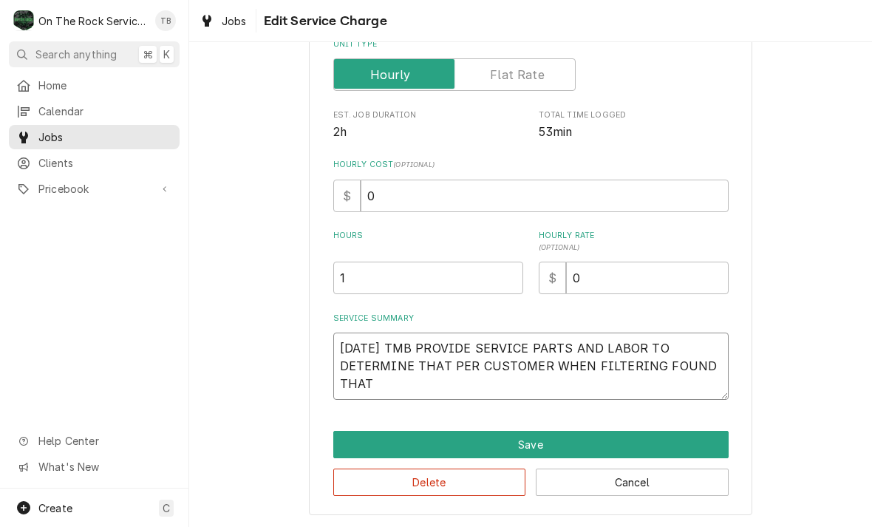
type textarea "10/2/25 TMB PROVIDE SERVICE PARTS AND LABOR TO DETERMINE THAT PER CUSTOMER WHEN…"
type textarea "x"
type textarea "10/2/25 TMB PROVIDE SERVICE PARTS AND LABOR TO DETERMINE THAT PER CUSTOMER WHEN…"
type textarea "x"
type textarea "10/2/25 TMB PROVIDE SERVICE PARTS AND LABOR TO DETERMINE THAT PER CUSTOMER WHEN…"
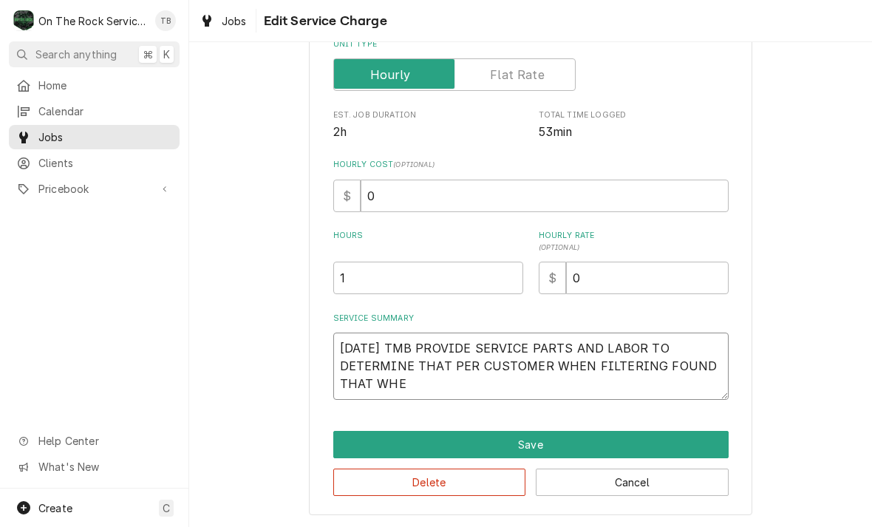
type textarea "x"
type textarea "10/2/25 TMB PROVIDE SERVICE PARTS AND LABOR TO DETERMINE THAT PER CUSTOMER WHEN…"
type textarea "x"
type textarea "10/2/25 TMB PROVIDE SERVICE PARTS AND LABOR TO DETERMINE THAT PER CUSTOMER WHEN…"
type textarea "x"
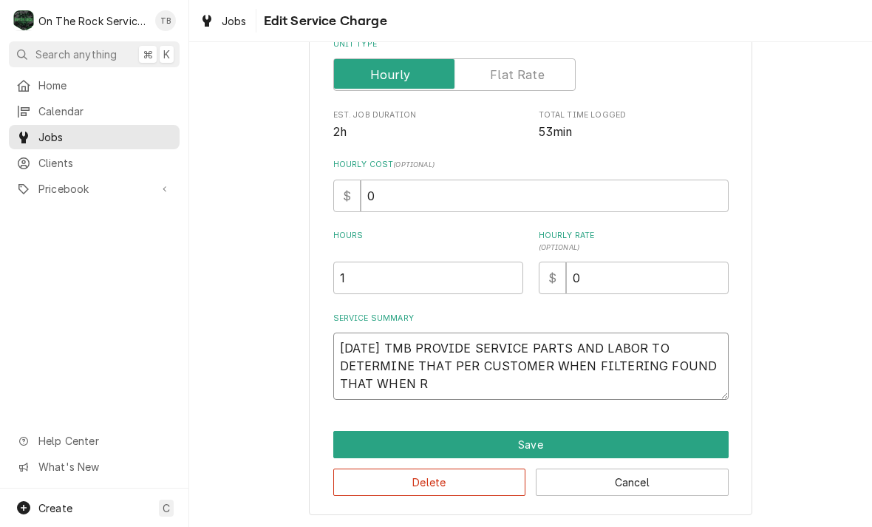
type textarea "10/2/25 TMB PROVIDE SERVICE PARTS AND LABOR TO DETERMINE THAT PER CUSTOMER WHEN…"
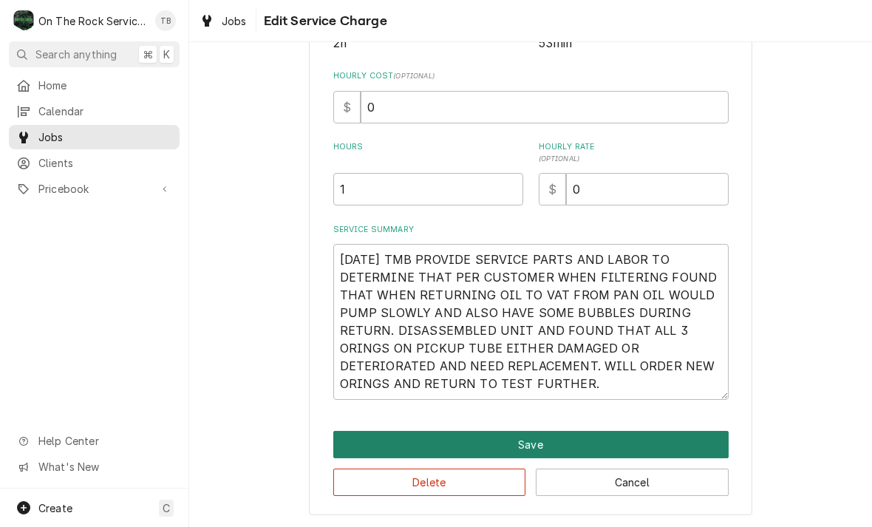
click at [534, 447] on button "Save" at bounding box center [530, 444] width 395 height 27
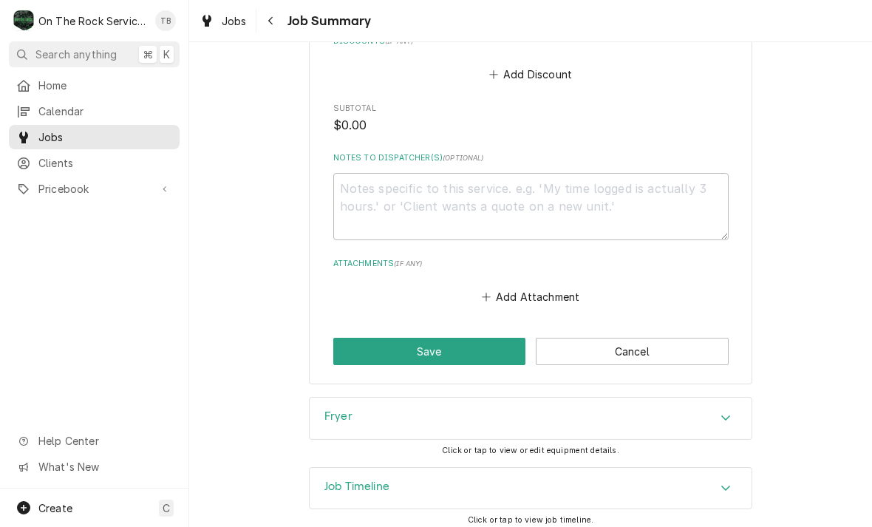
scroll to position [916, 0]
click at [524, 294] on button "Add Attachment" at bounding box center [530, 296] width 103 height 21
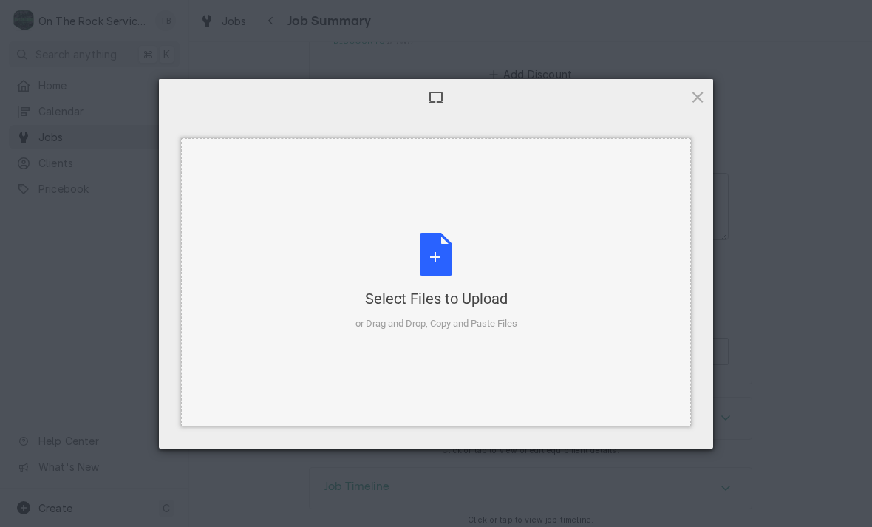
click at [441, 257] on div "Select Files to Upload or Drag and Drop, Copy and Paste Files" at bounding box center [436, 282] width 162 height 98
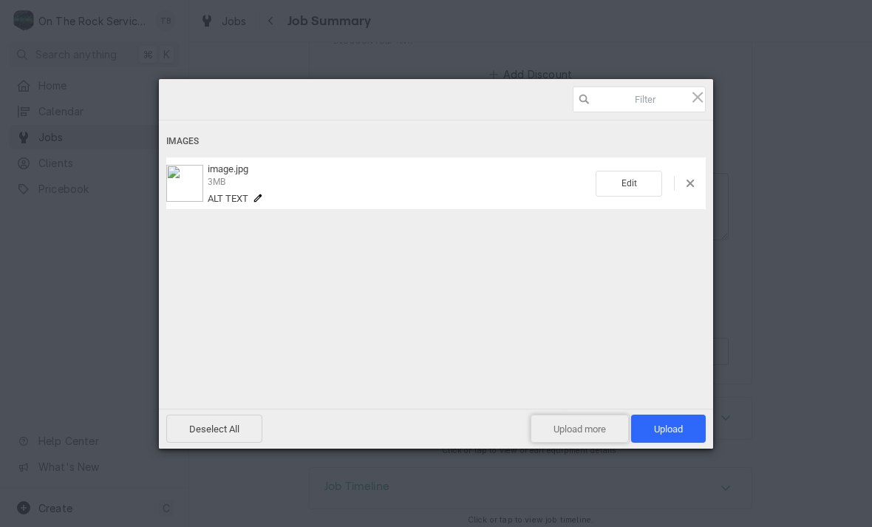
click at [576, 435] on span "Upload more" at bounding box center [580, 429] width 98 height 28
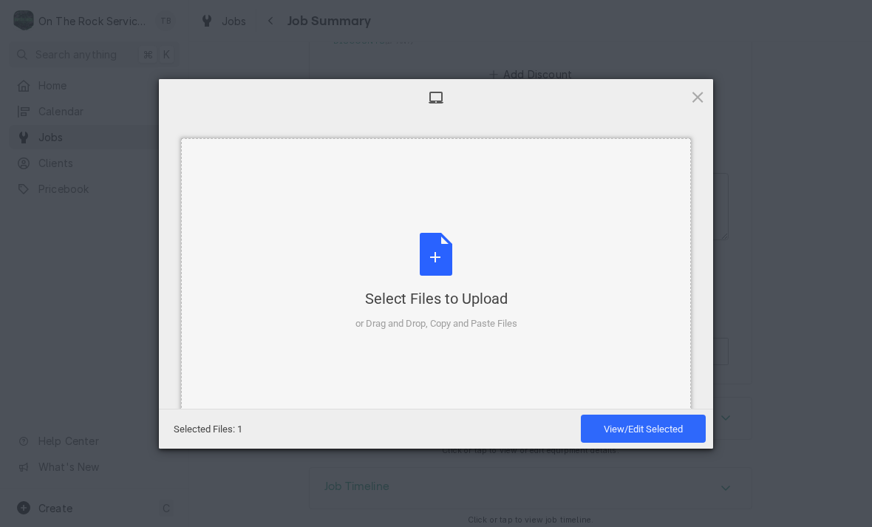
click at [441, 265] on div "Select Files to Upload or Drag and Drop, Copy and Paste Files" at bounding box center [436, 282] width 162 height 98
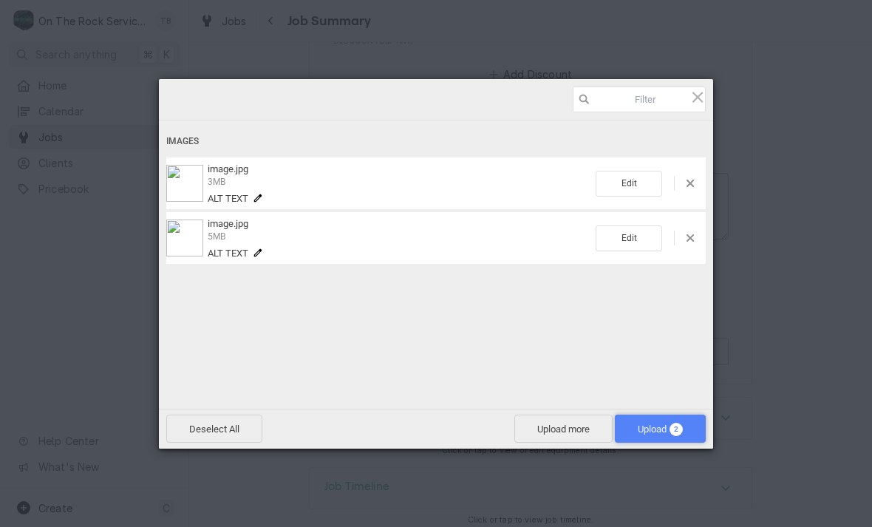
click at [656, 422] on span "Upload 2" at bounding box center [660, 429] width 91 height 28
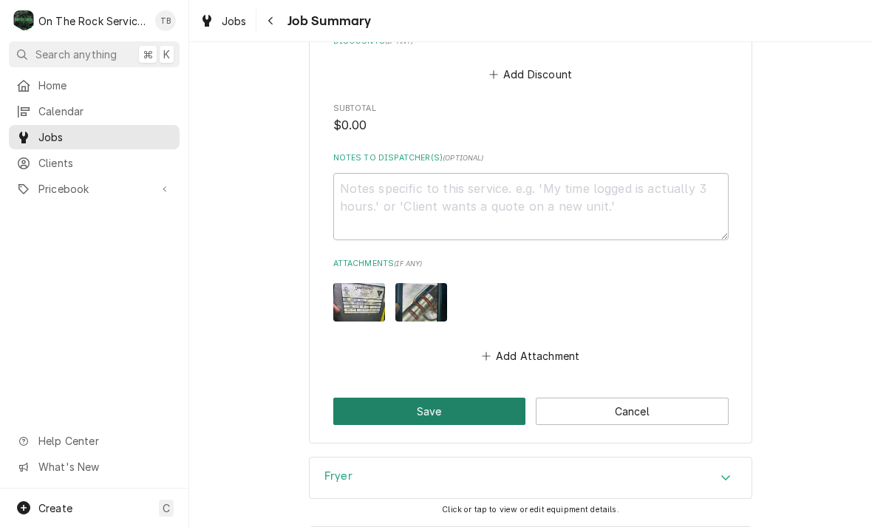
click at [432, 409] on button "Save" at bounding box center [429, 411] width 193 height 27
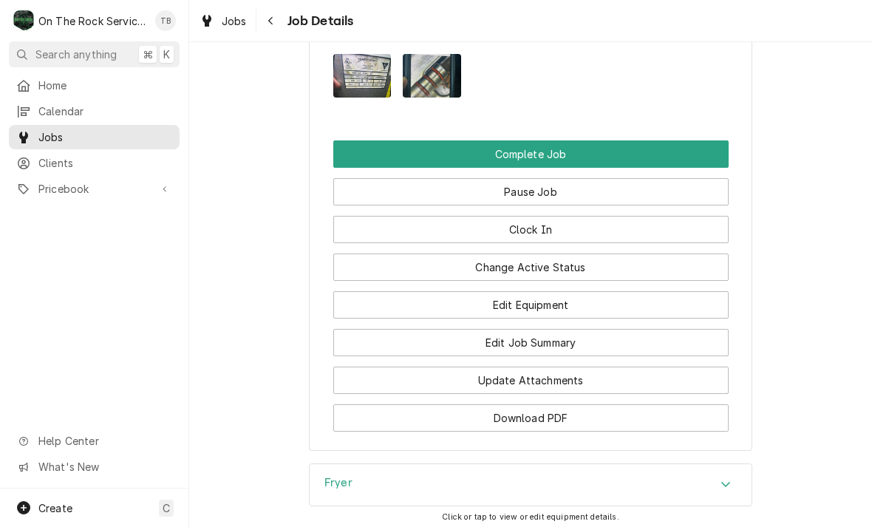
scroll to position [1676, 0]
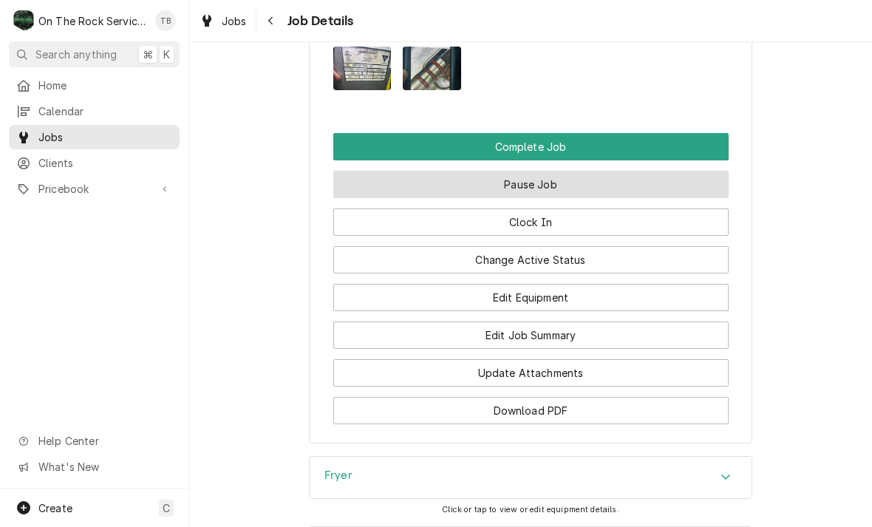
click at [375, 177] on button "Pause Job" at bounding box center [530, 184] width 395 height 27
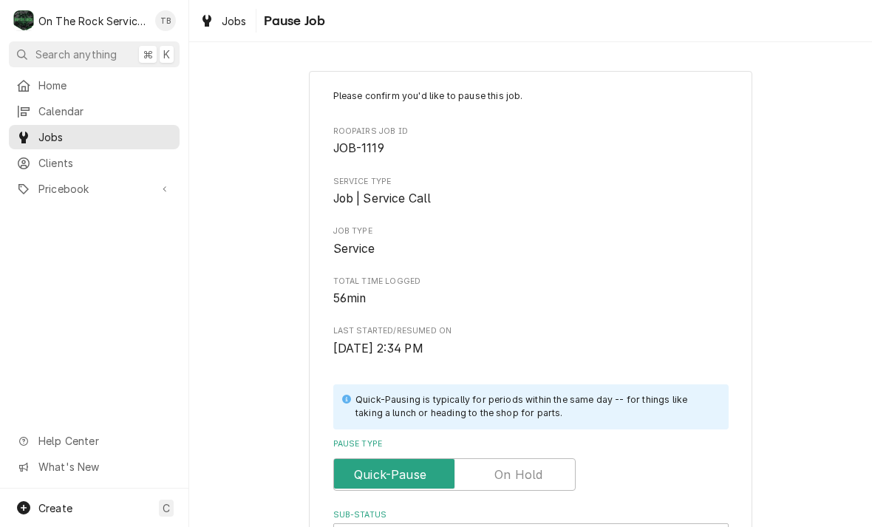
click at [494, 460] on input "Pause Type" at bounding box center [454, 474] width 229 height 33
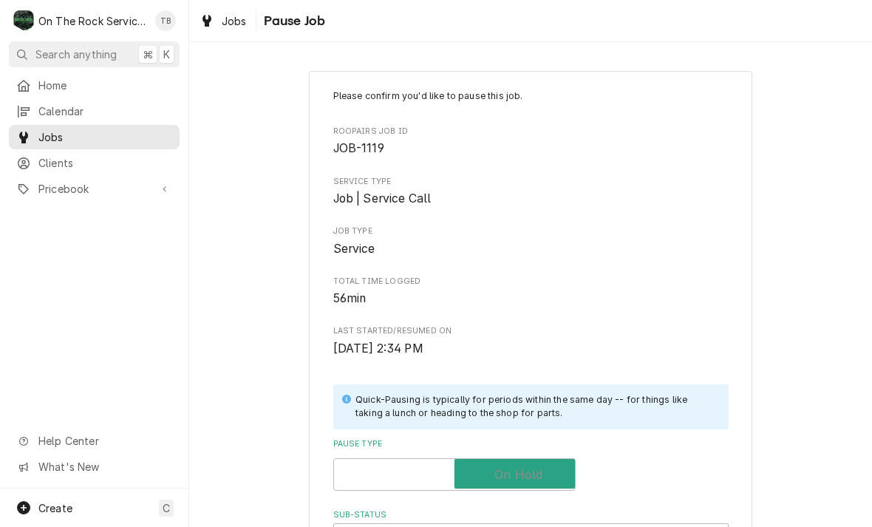
checkbox input "true"
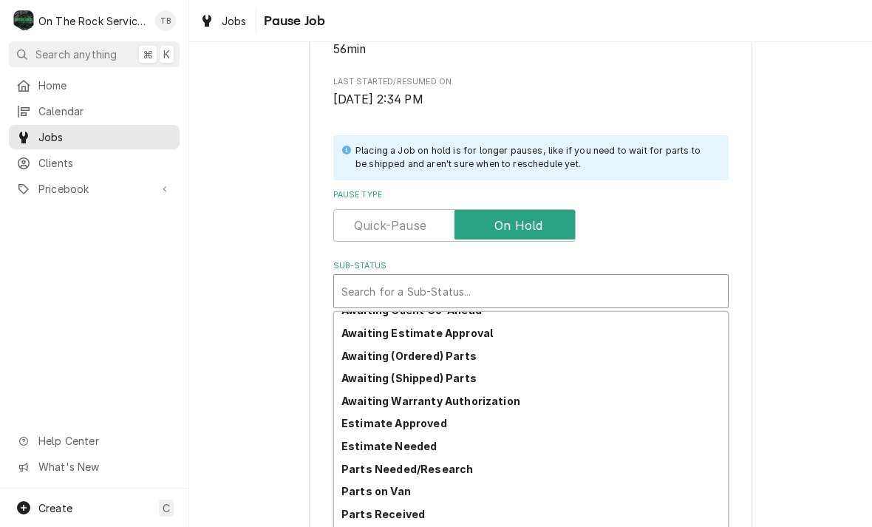
scroll to position [27, 0]
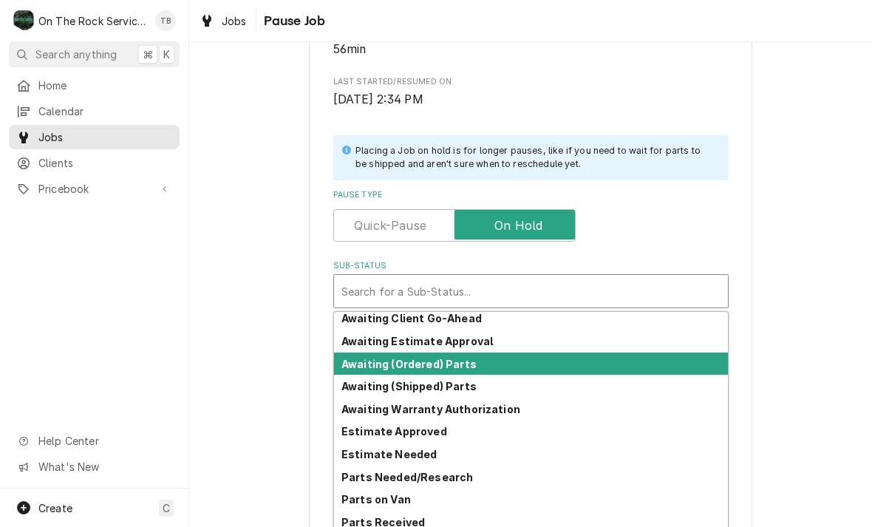
click at [358, 358] on strong "Awaiting (Ordered) Parts" at bounding box center [408, 364] width 135 height 13
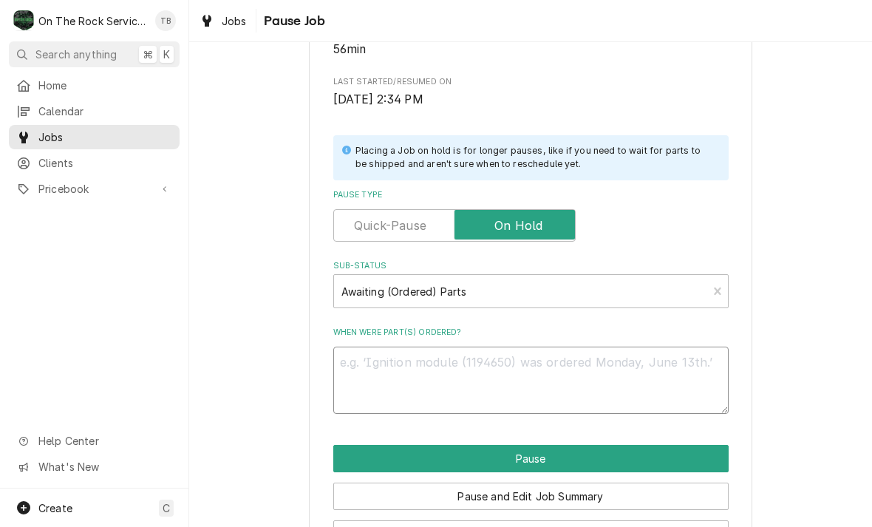
click at [344, 366] on textarea "When were part(s) ordered?" at bounding box center [530, 380] width 395 height 67
type textarea "x"
type textarea "O"
type textarea "x"
type textarea "OR"
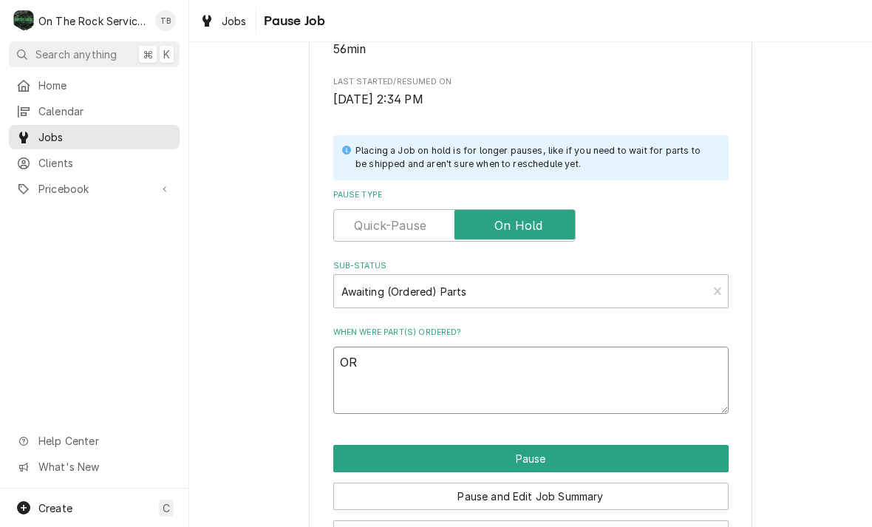
type textarea "x"
type textarea "ORI"
type textarea "x"
type textarea "ORIN"
type textarea "x"
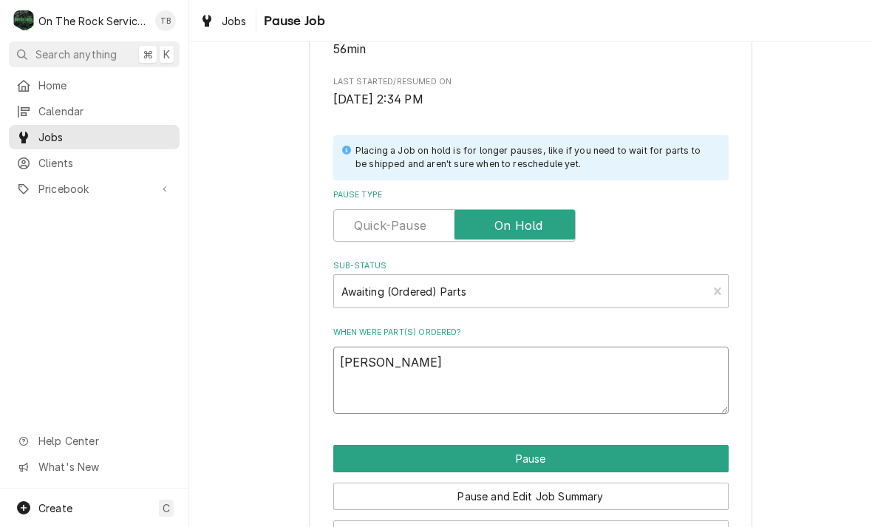
type textarea "ORING"
type textarea "x"
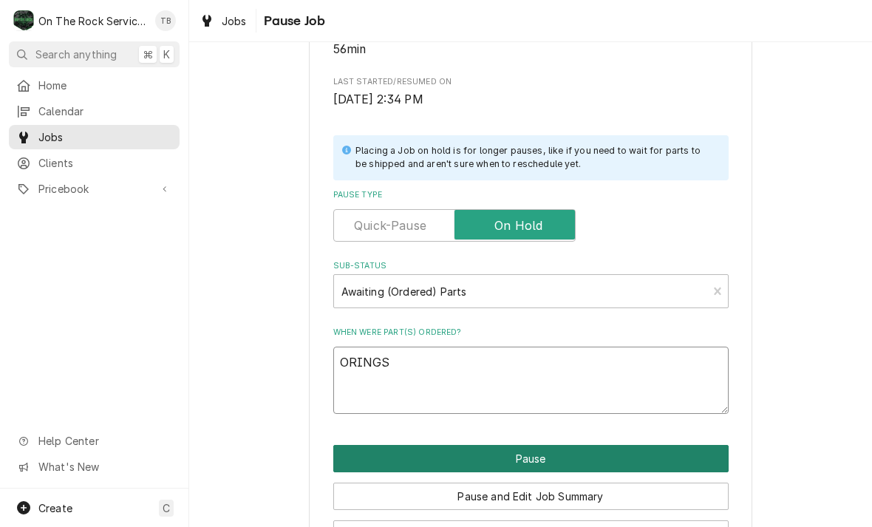
type textarea "ORINGS"
click at [357, 445] on button "Pause" at bounding box center [530, 458] width 395 height 27
type textarea "x"
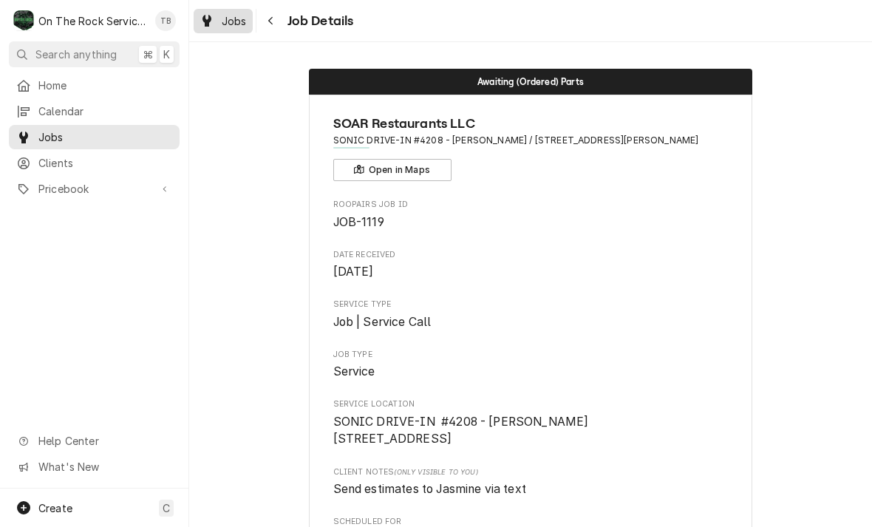
click at [214, 13] on div "Jobs" at bounding box center [223, 21] width 53 height 18
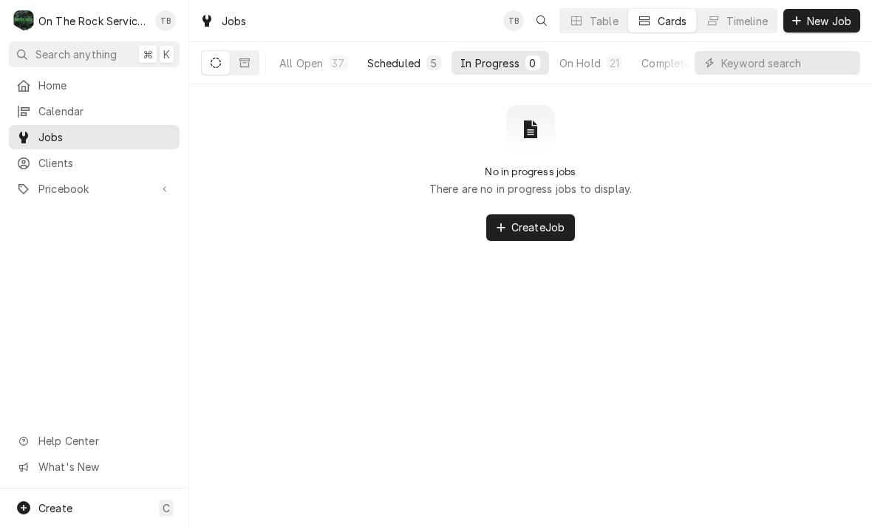
click at [381, 61] on div "Scheduled" at bounding box center [393, 63] width 53 height 16
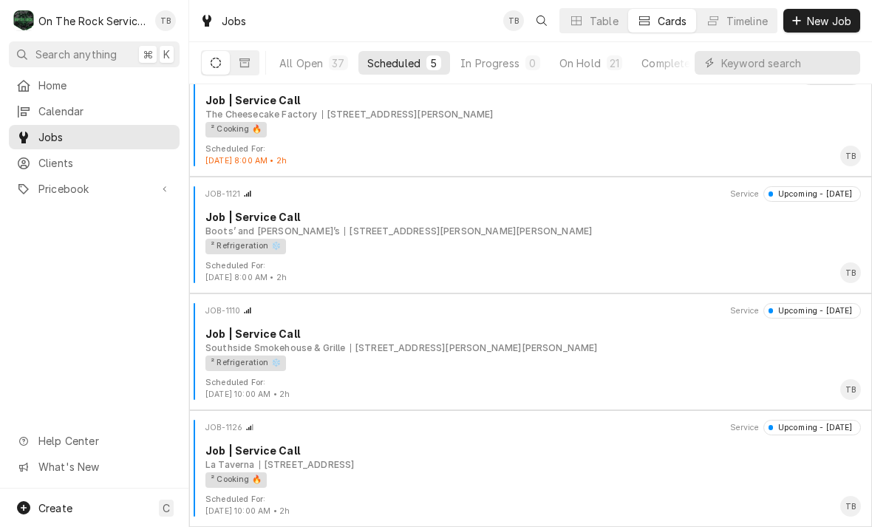
scroll to position [141, 0]
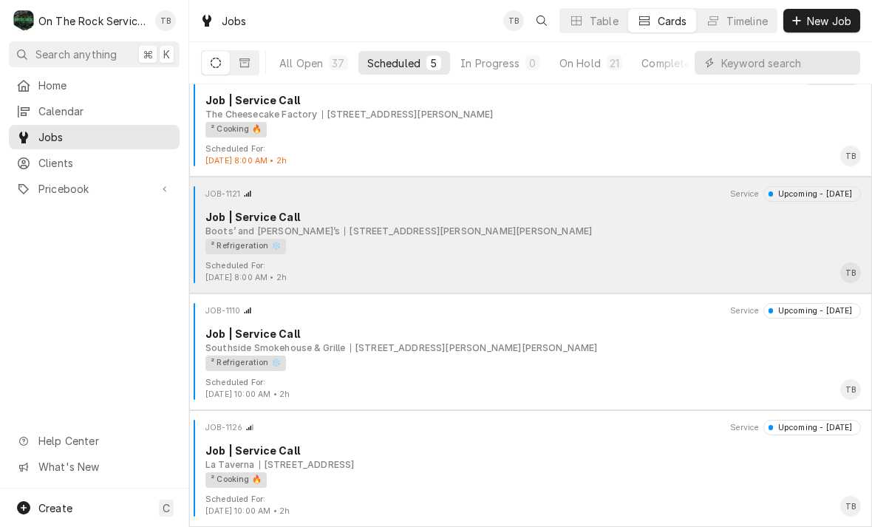
click at [707, 231] on div "Boots’ and [PERSON_NAME]’s [STREET_ADDRESS][PERSON_NAME][PERSON_NAME]" at bounding box center [533, 231] width 656 height 13
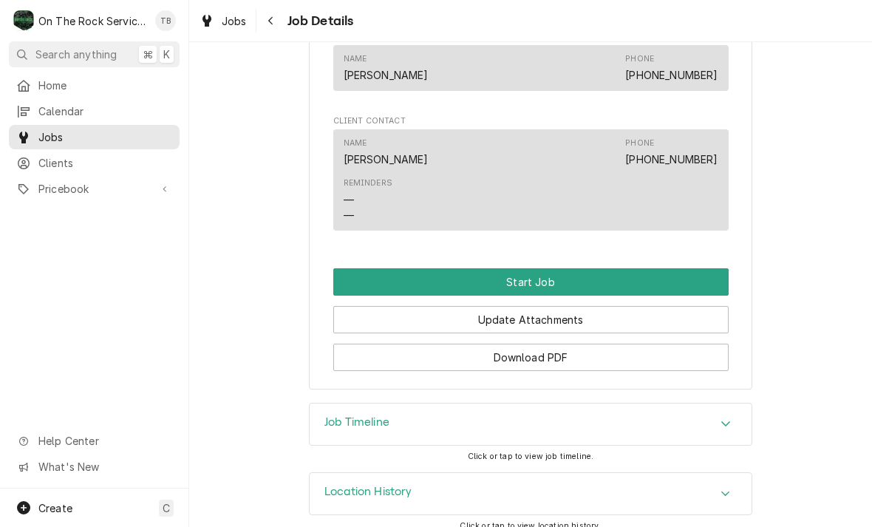
scroll to position [987, 0]
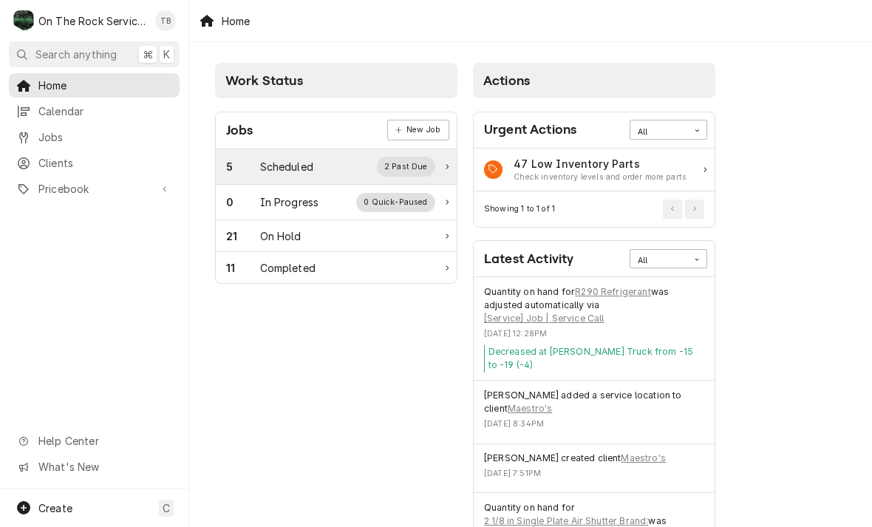
click at [313, 171] on div "Scheduled" at bounding box center [286, 167] width 53 height 16
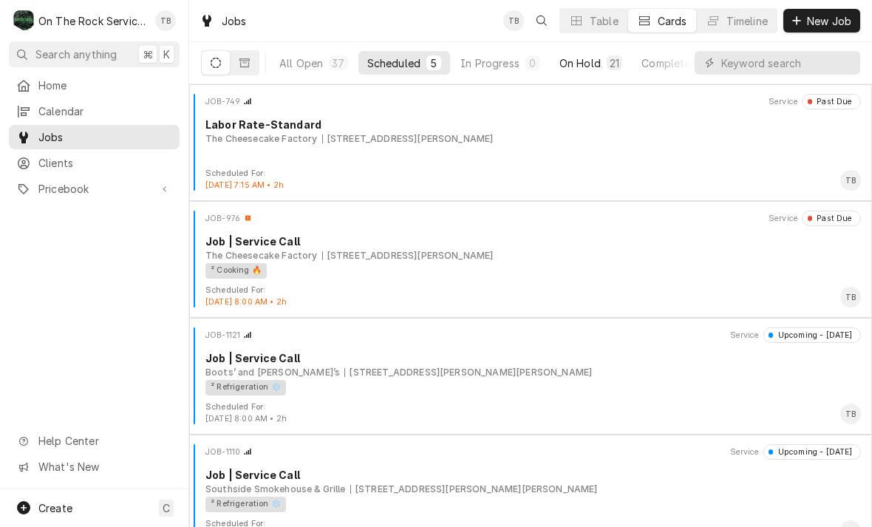
click at [607, 62] on div "21" at bounding box center [615, 62] width 16 height 15
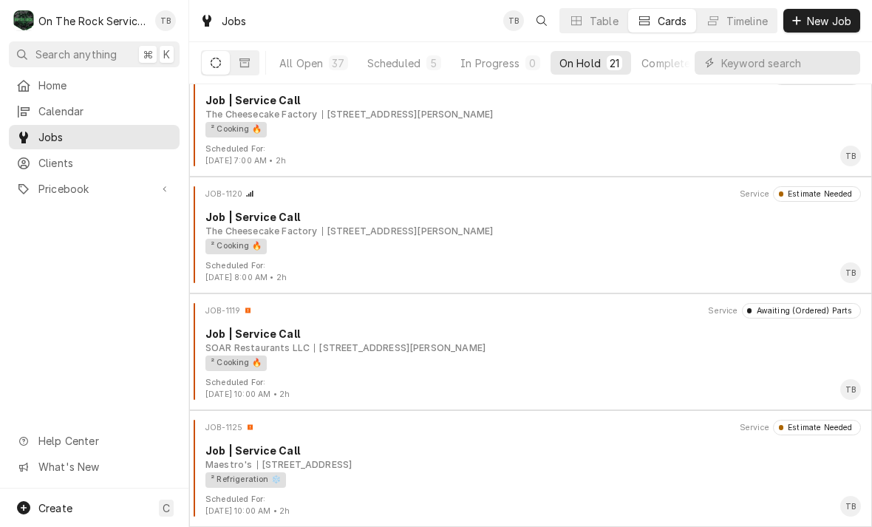
scroll to position [2009, 0]
click at [314, 70] on button "All Open 37" at bounding box center [313, 63] width 86 height 24
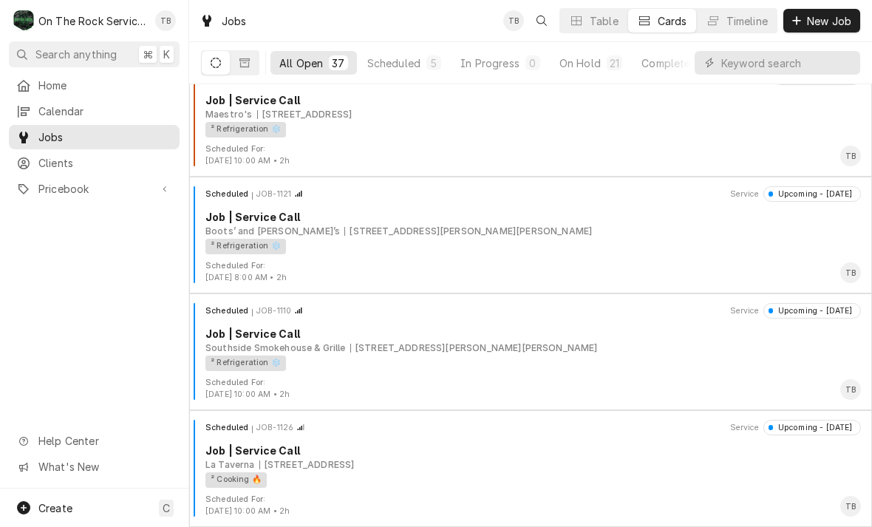
scroll to position [3878, 0]
click at [413, 61] on div "Scheduled" at bounding box center [393, 63] width 53 height 16
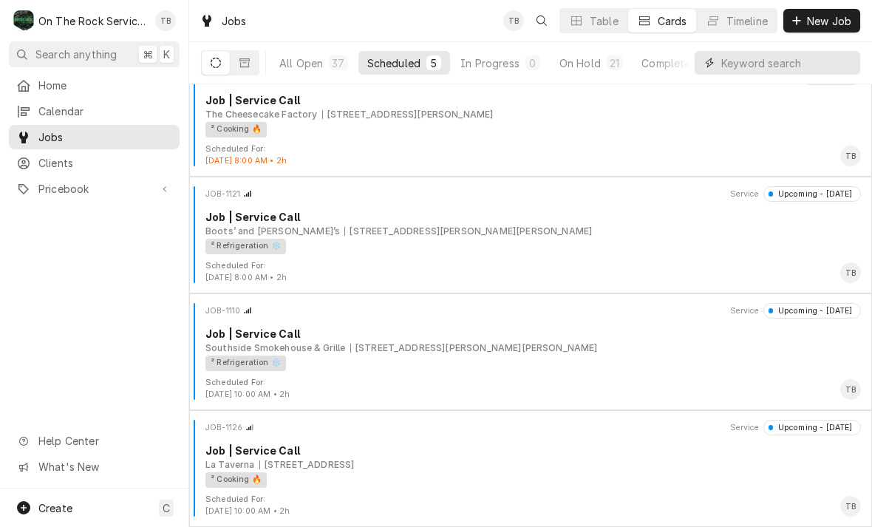
click at [758, 66] on input "Dynamic Content Wrapper" at bounding box center [787, 63] width 132 height 24
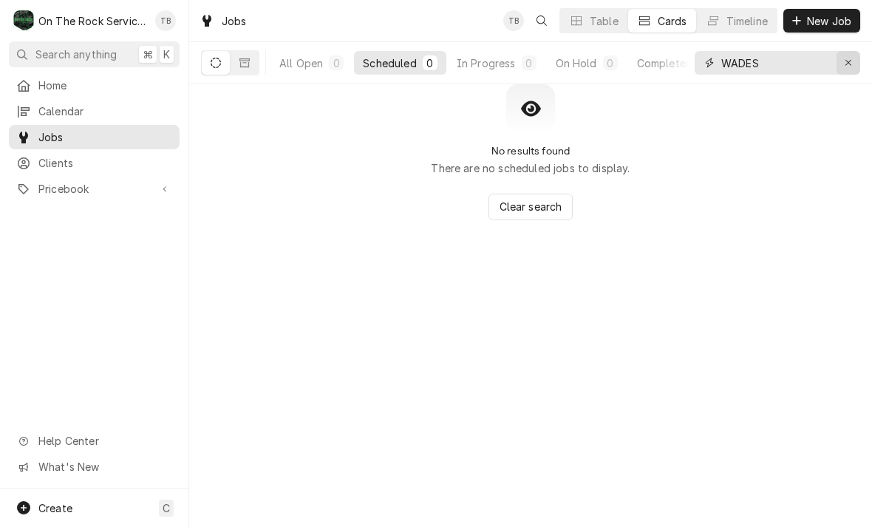
type input "WADES"
click at [859, 69] on button "Erase input" at bounding box center [849, 63] width 24 height 24
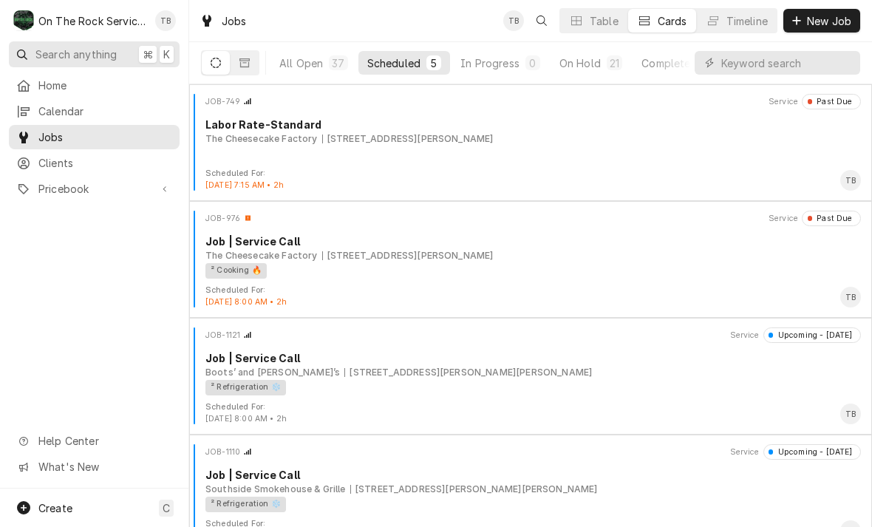
click at [103, 55] on span "Search anything" at bounding box center [75, 55] width 81 height 16
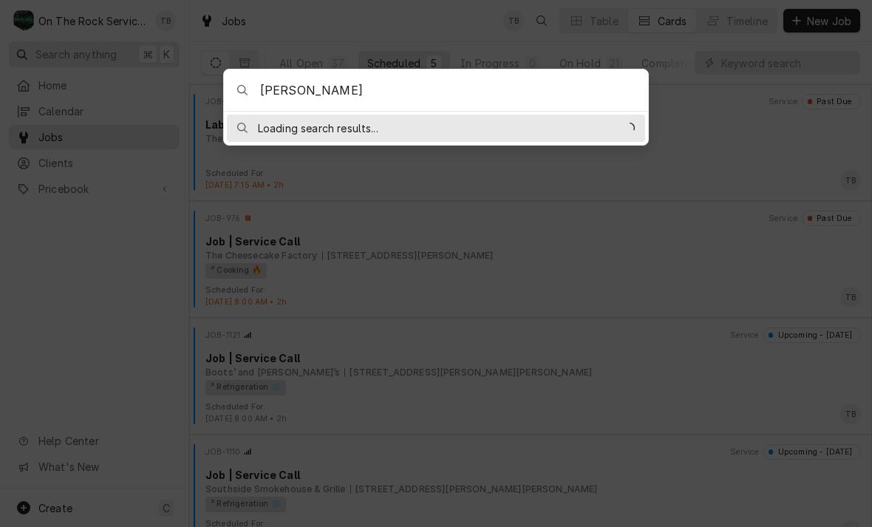
type input "WADES"
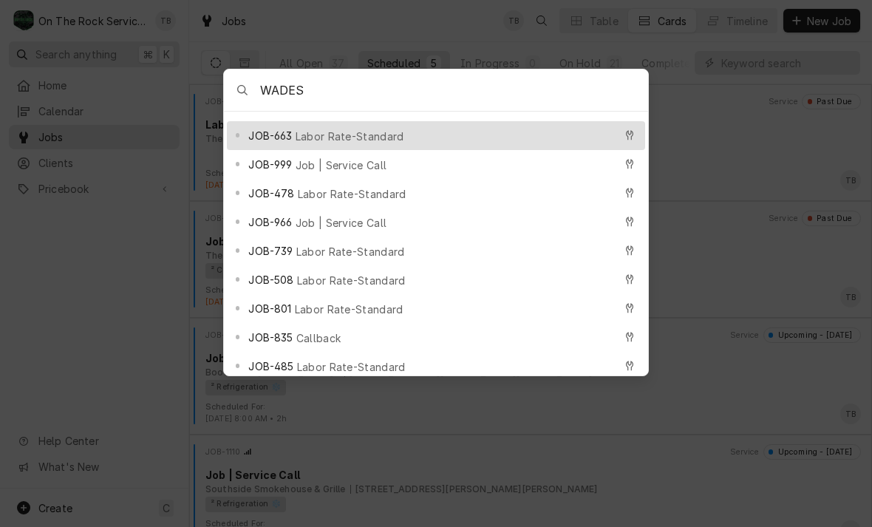
scroll to position [52, 0]
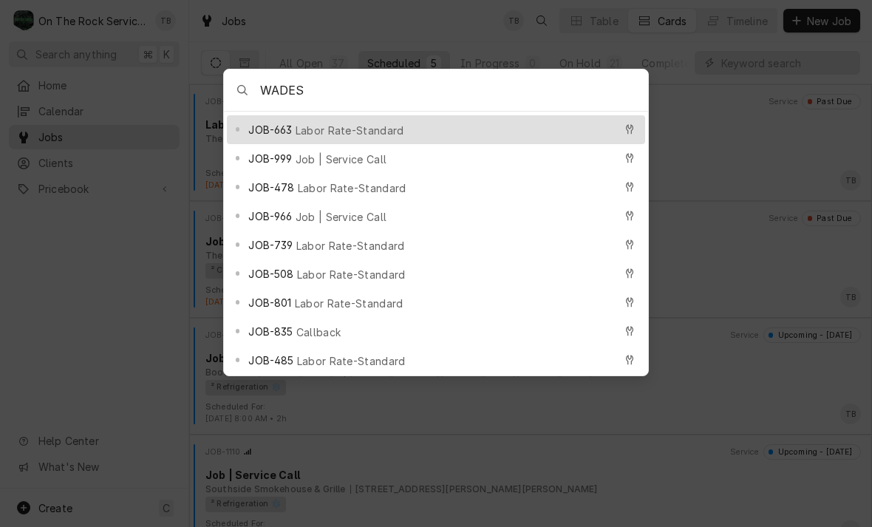
click at [356, 211] on span "Job | Service Call" at bounding box center [342, 217] width 92 height 16
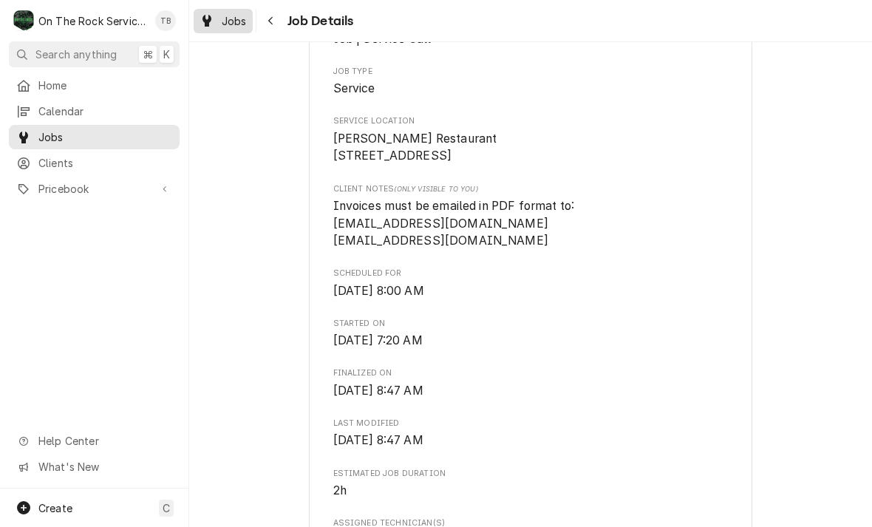
scroll to position [264, 0]
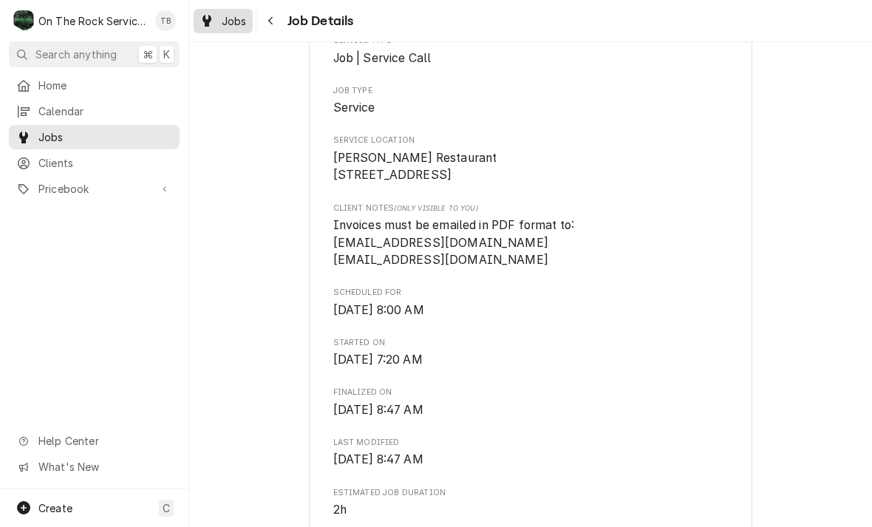
click at [223, 30] on link "Jobs" at bounding box center [223, 21] width 59 height 24
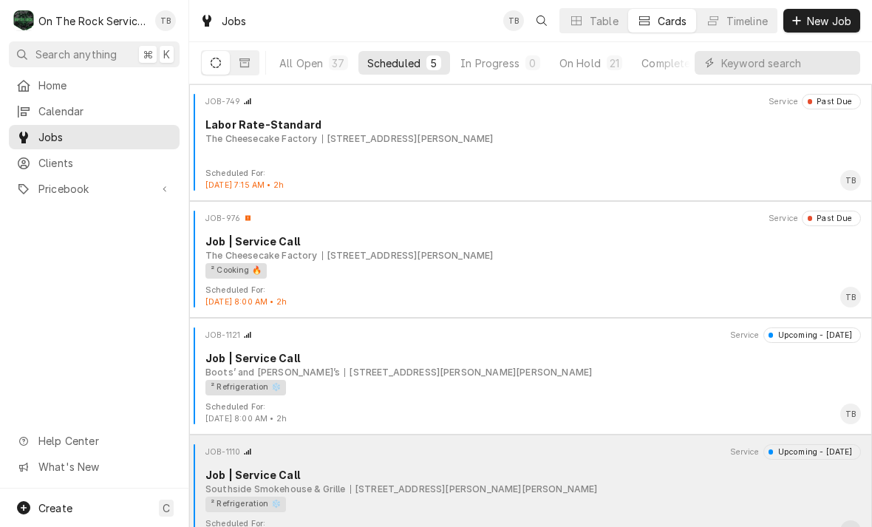
scroll to position [-1, 0]
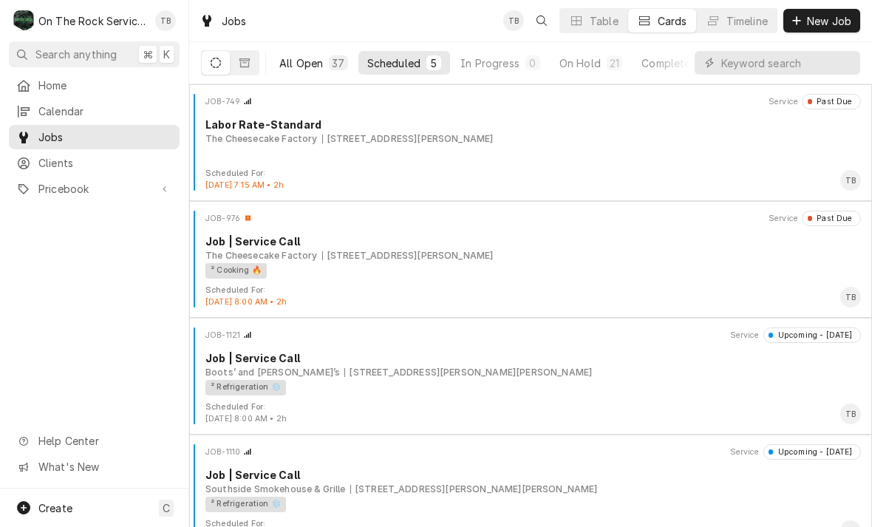
click at [310, 62] on div "All Open" at bounding box center [301, 63] width 44 height 16
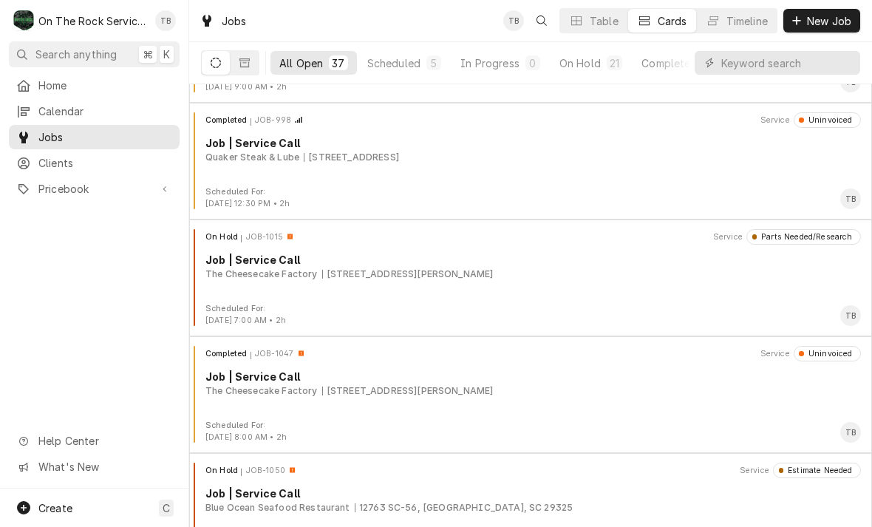
scroll to position [693, 0]
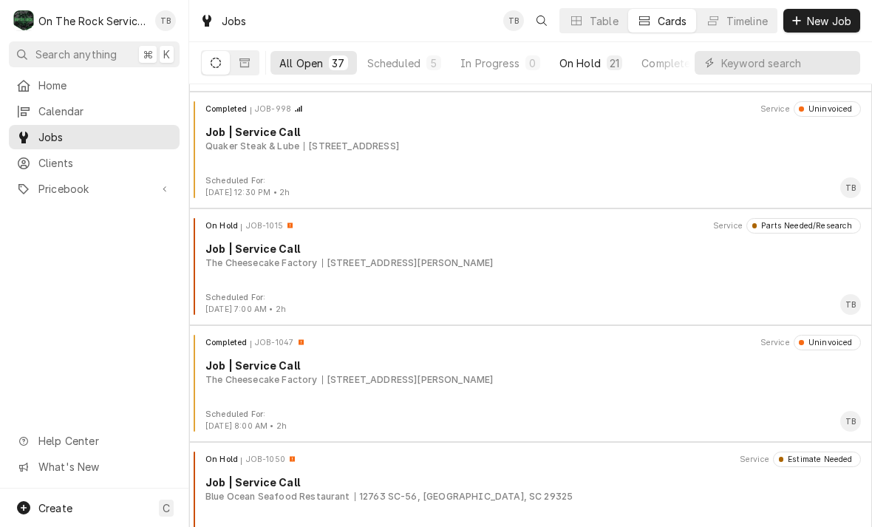
click at [594, 67] on div "On Hold" at bounding box center [579, 63] width 41 height 16
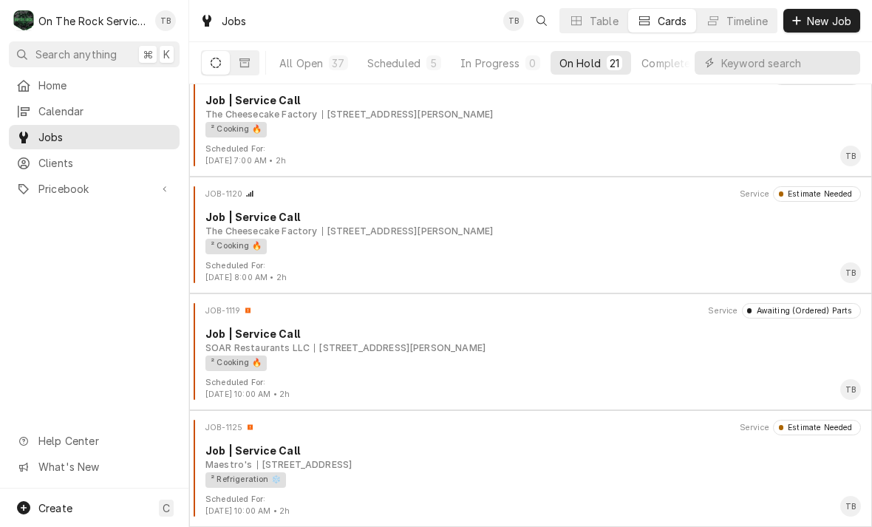
scroll to position [2009, 0]
click at [409, 73] on button "Scheduled 5" at bounding box center [404, 63] width 92 height 24
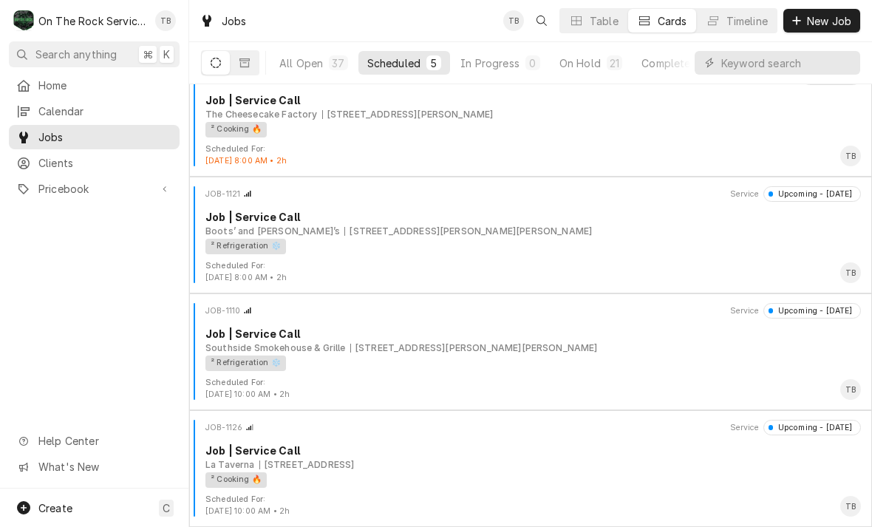
scroll to position [141, 0]
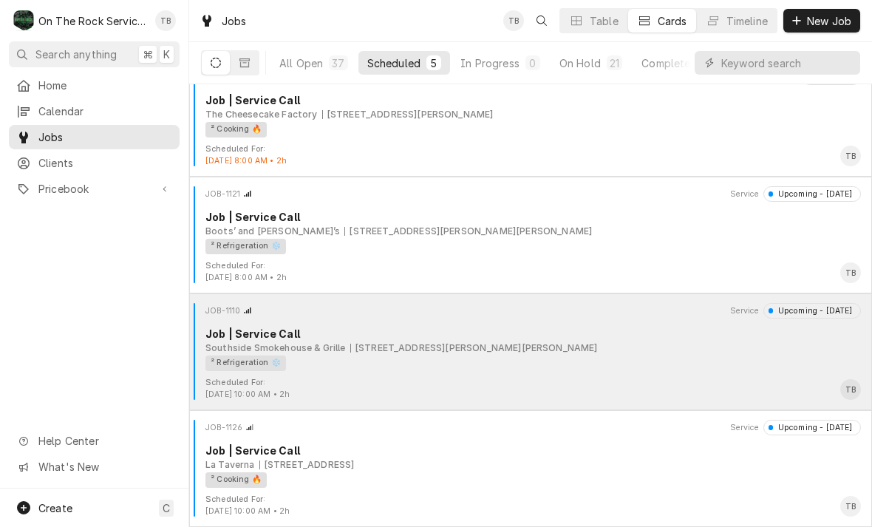
click at [567, 348] on div "Southside Smokehouse & Grille [STREET_ADDRESS][PERSON_NAME][PERSON_NAME]" at bounding box center [533, 347] width 656 height 13
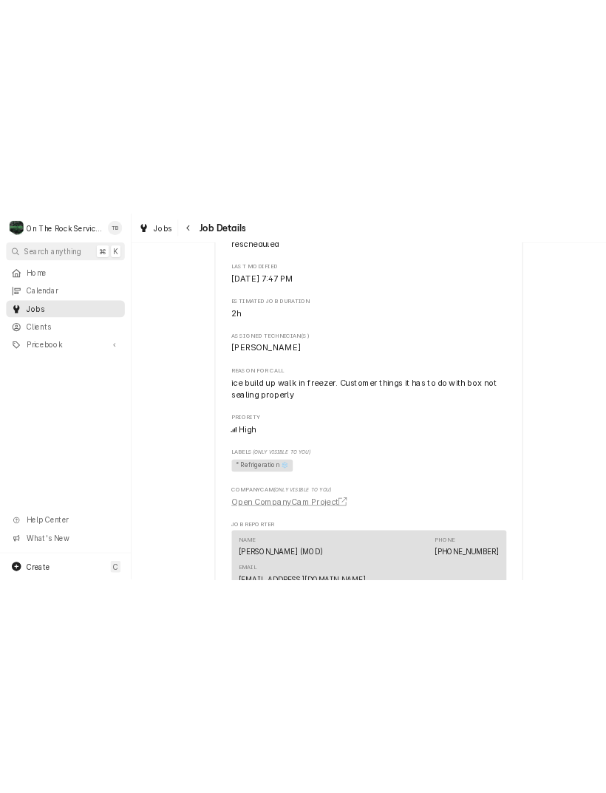
scroll to position [596, 0]
